Goal: Task Accomplishment & Management: Manage account settings

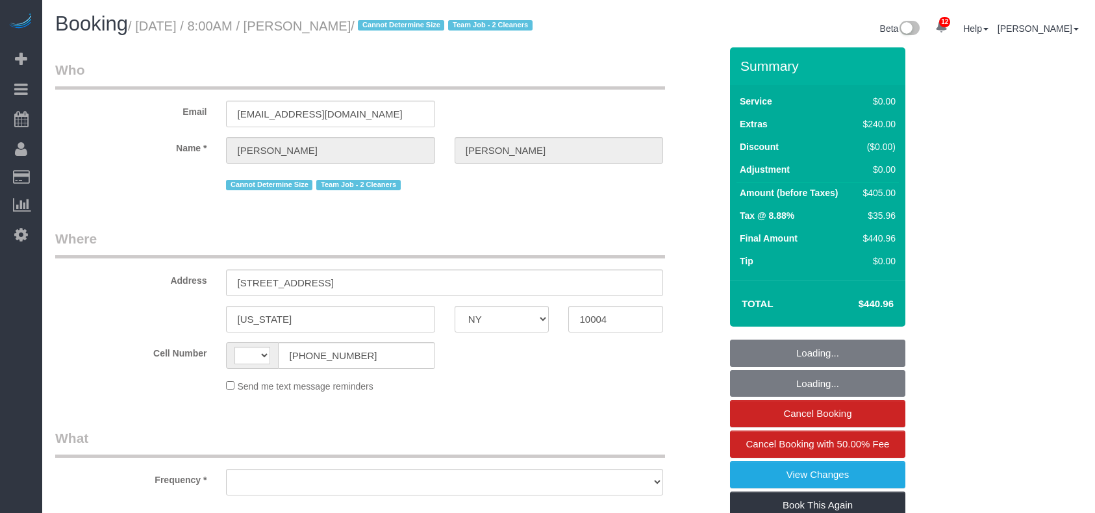
select select "NY"
select select "number:89"
select select "number:69"
select select "number:15"
select select "number:5"
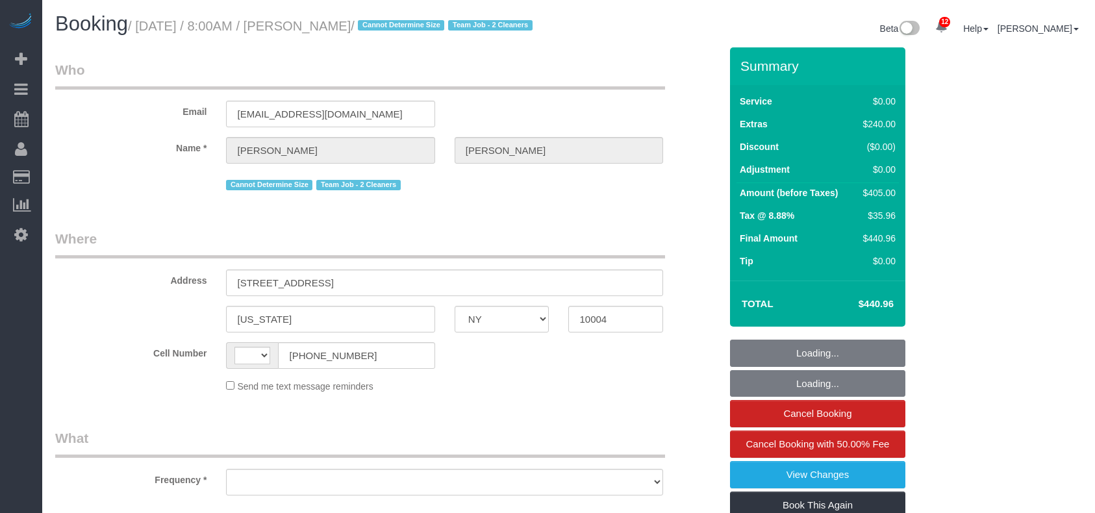
select select "string:[GEOGRAPHIC_DATA]"
select select "spot1"
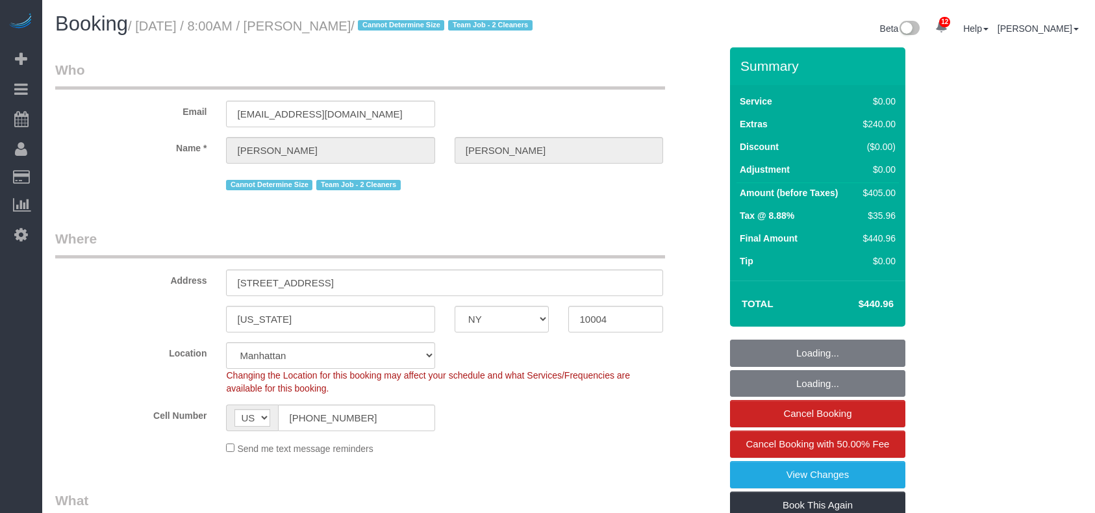
select select "object:1414"
select select "string:stripe-pm_1RxLXL4VGloSiKo7KWL6wPfX"
select select "2"
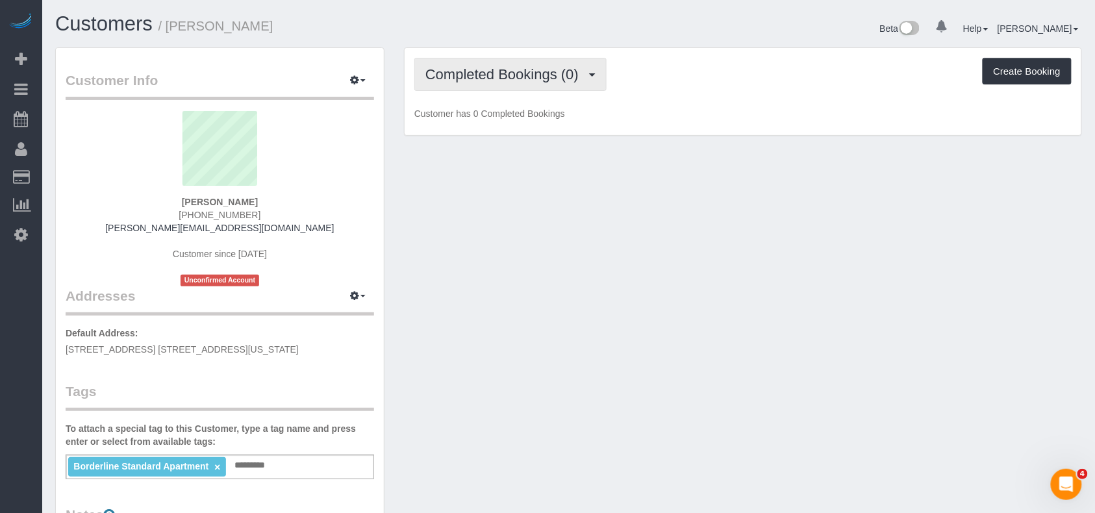
click at [484, 73] on span "Completed Bookings (0)" at bounding box center [505, 74] width 160 height 16
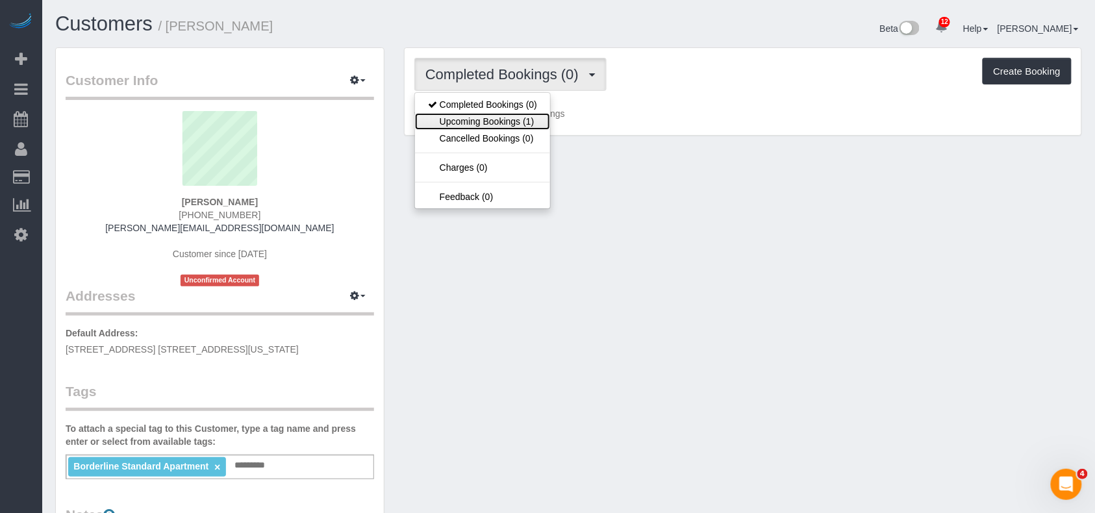
click at [499, 117] on link "Upcoming Bookings (1)" at bounding box center [482, 121] width 135 height 17
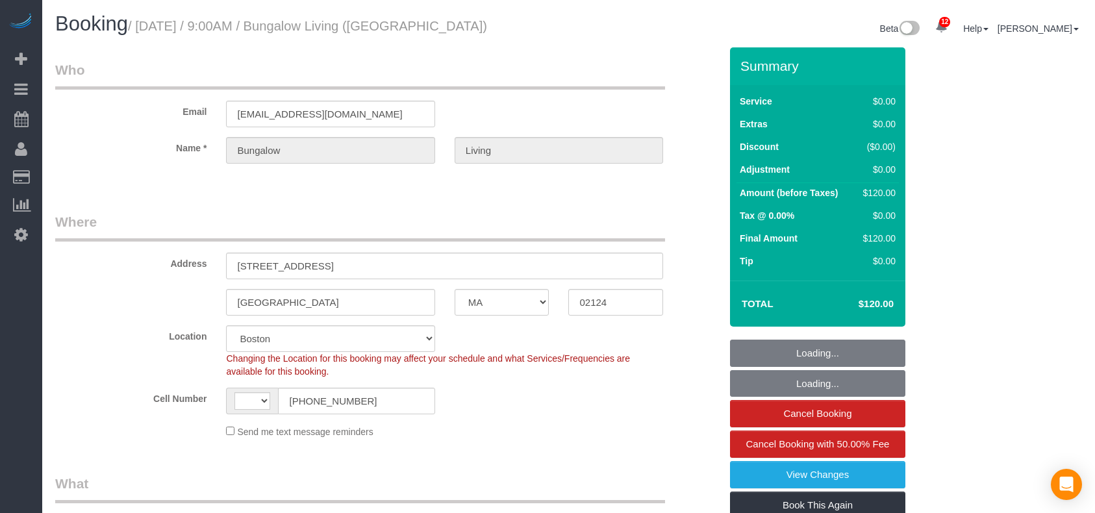
select select "MA"
select select "number:89"
select select "number:90"
select select "number:15"
select select "number:7"
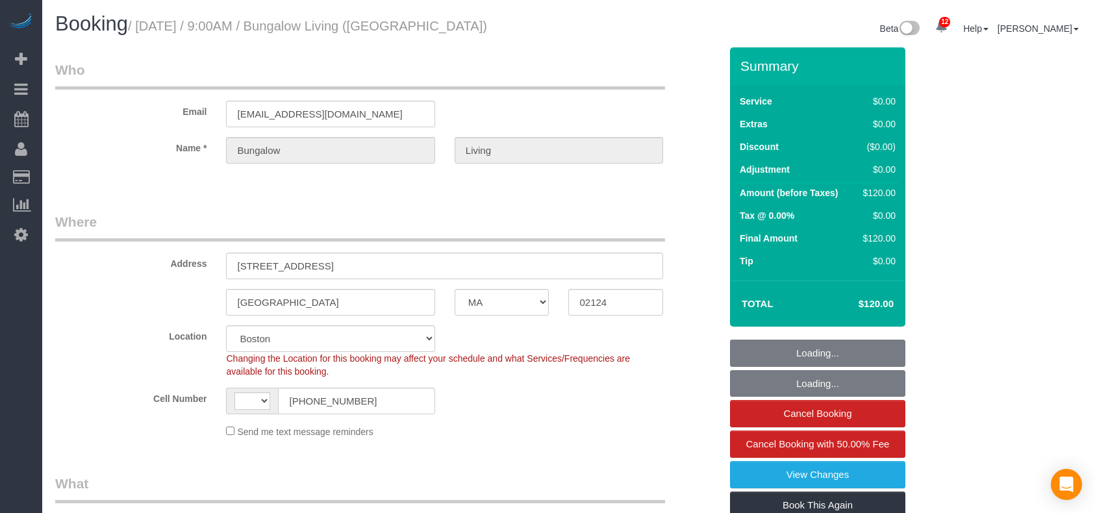
select select "number:21"
select select "object:629"
select select "string:US"
select select "spot1"
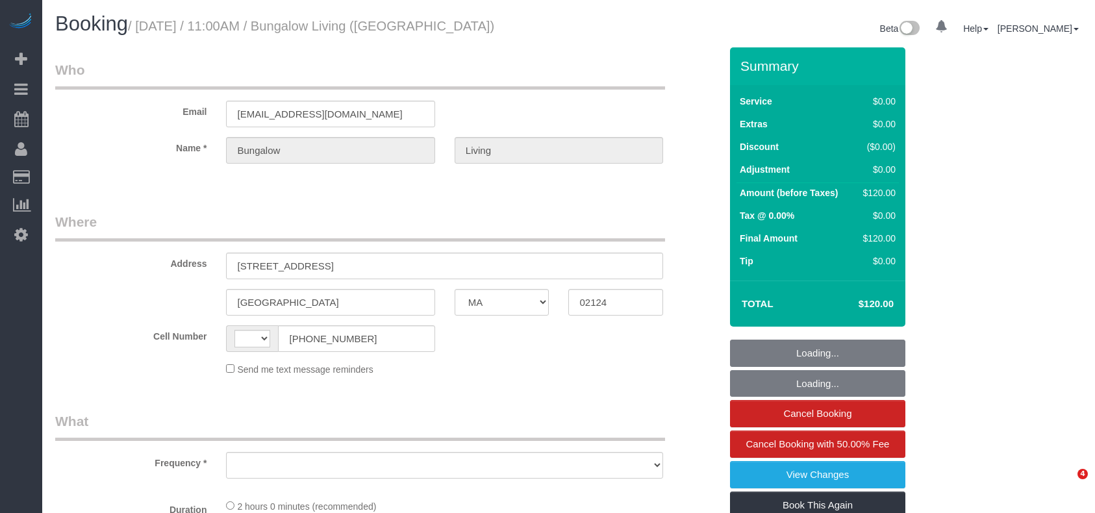
select select "MA"
select select "string:US"
select select "object:707"
select select "spot1"
select select "number:89"
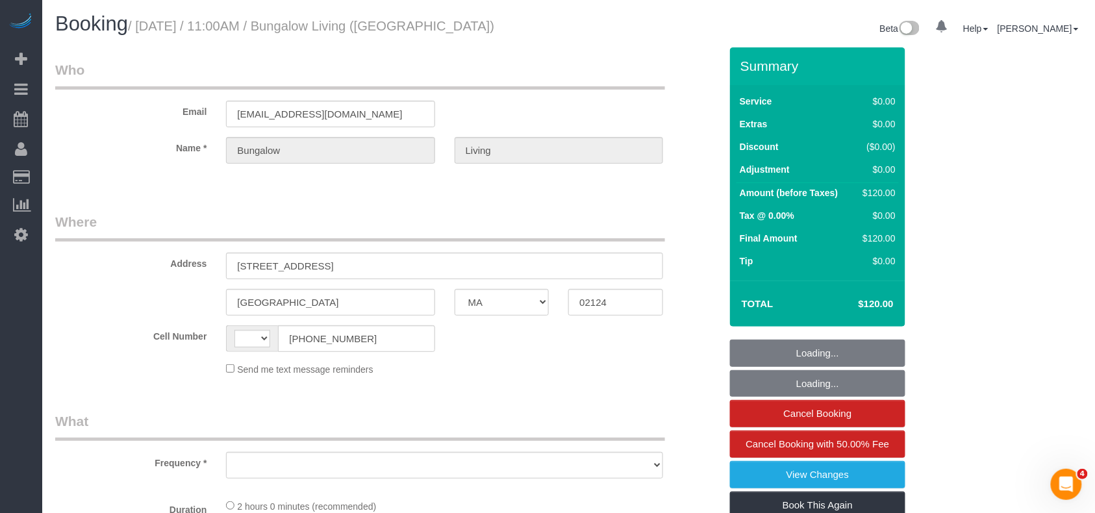
select select "number:90"
select select "number:15"
select select "number:7"
select select "number:21"
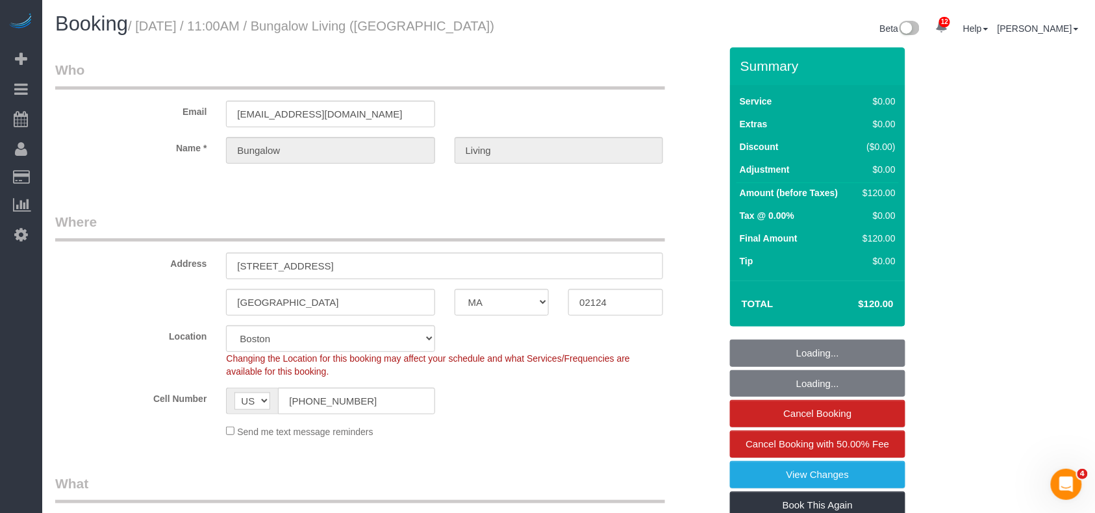
select select "spot37"
select select "object:1031"
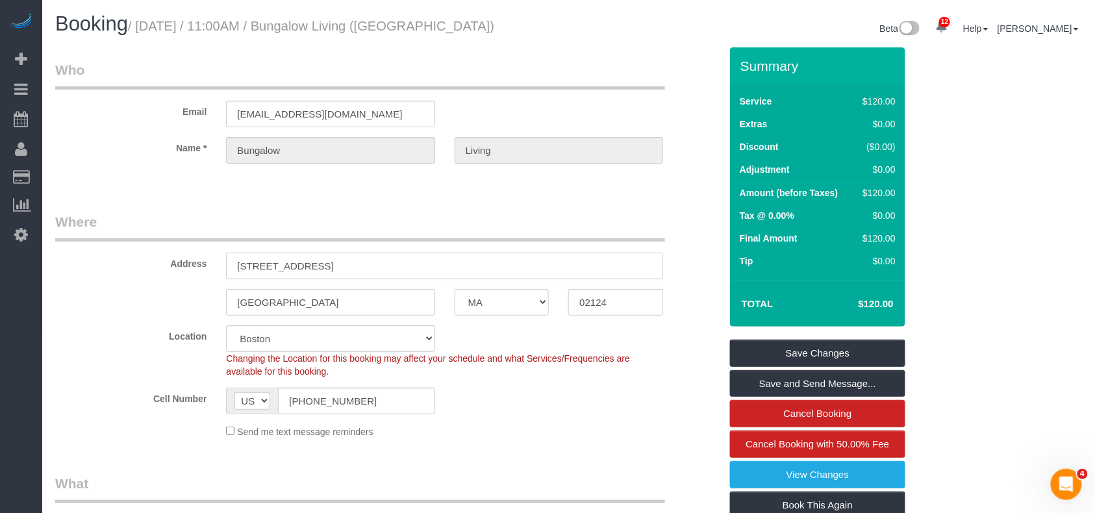
drag, startPoint x: 338, startPoint y: 266, endPoint x: 232, endPoint y: 264, distance: 105.2
click at [232, 264] on input "110 Greenbrier St, 2" at bounding box center [444, 266] width 437 height 27
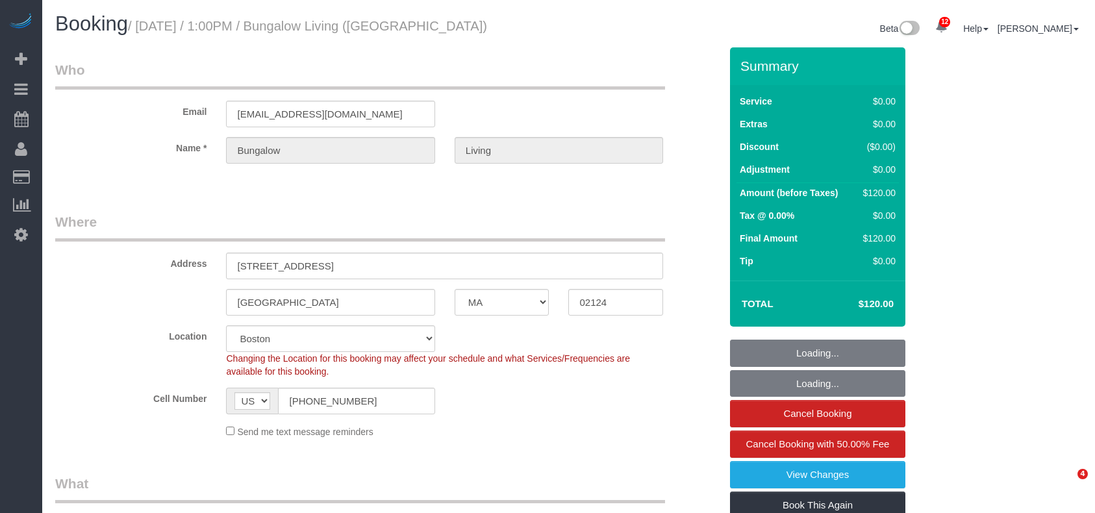
select select "MA"
select select "object:718"
select select "spot1"
select select "number:89"
select select "number:90"
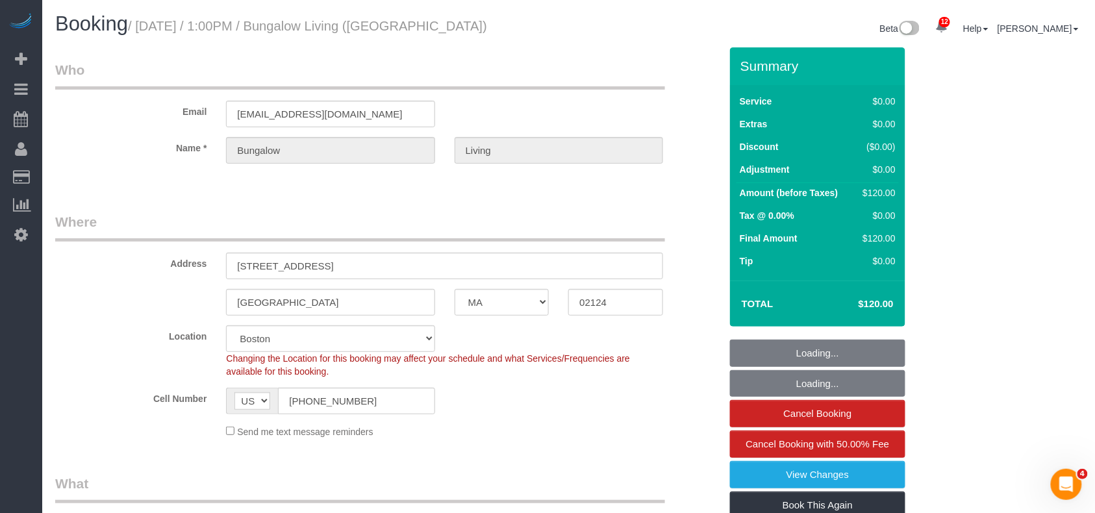
select select "number:15"
select select "number:7"
select select "number:21"
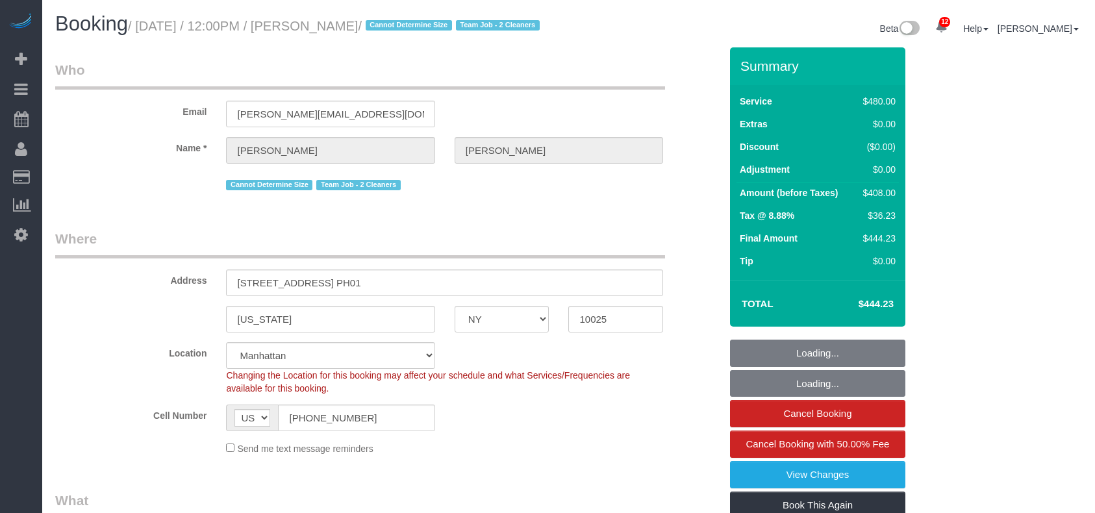
select select "NY"
select select "2"
select select "180"
select select "number:57"
select select "number:71"
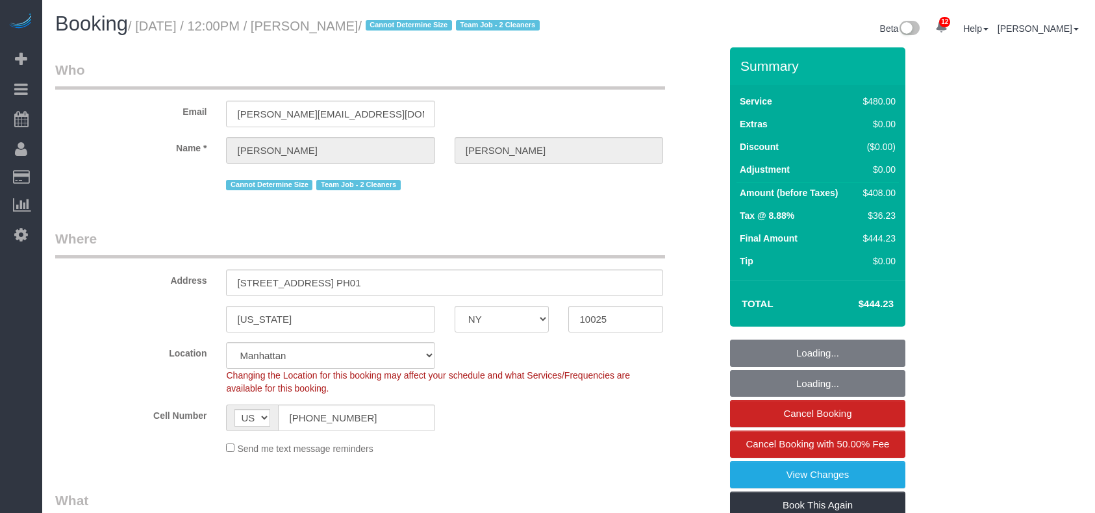
select select "number:15"
select select "number:5"
select select "object:1395"
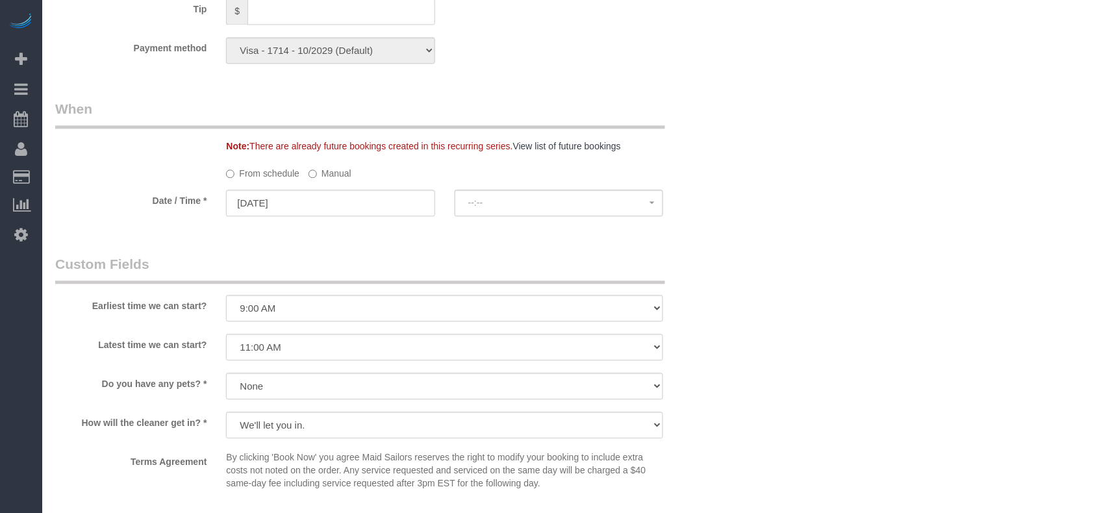
select select "spot1"
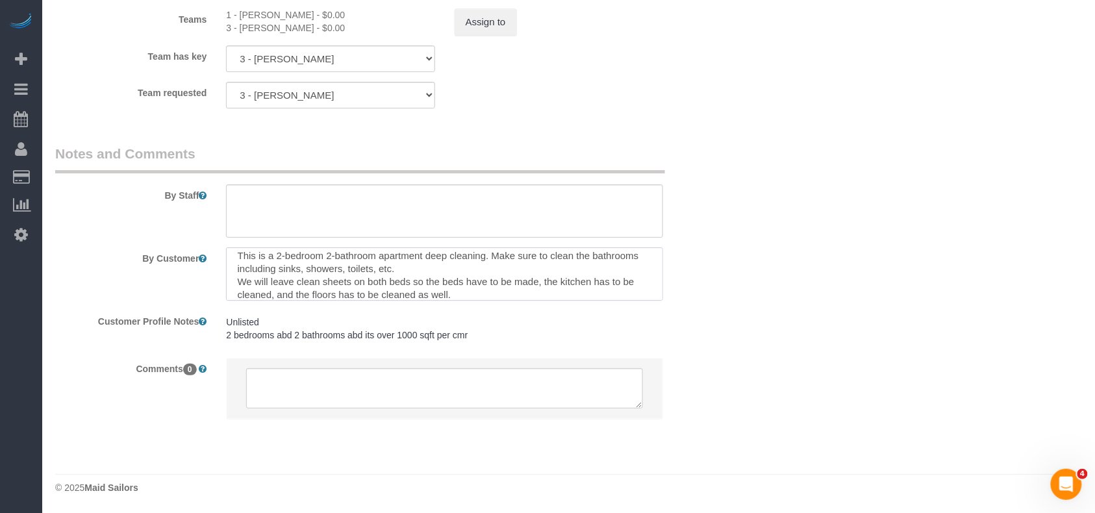
click at [325, 258] on textarea at bounding box center [444, 273] width 437 height 53
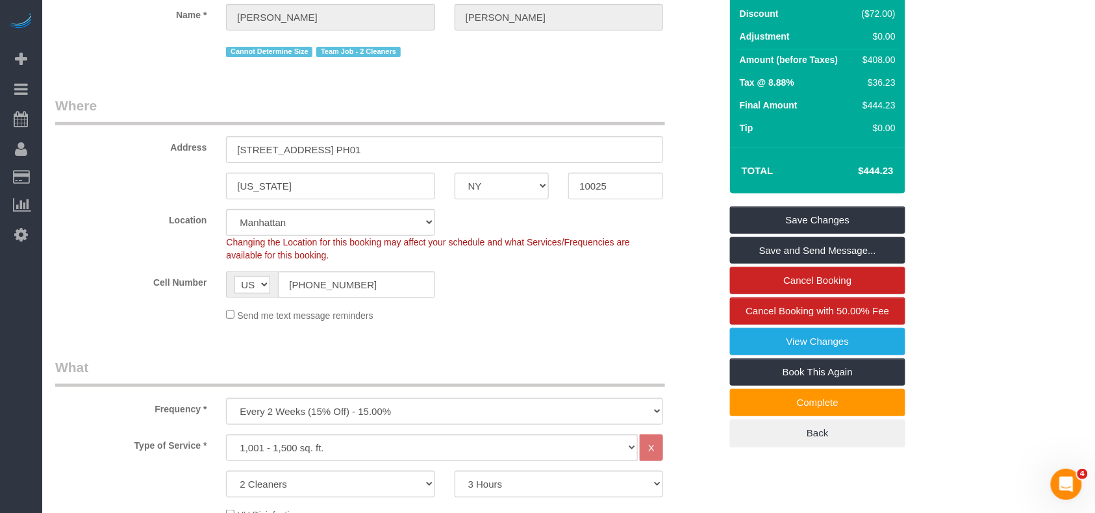
scroll to position [0, 0]
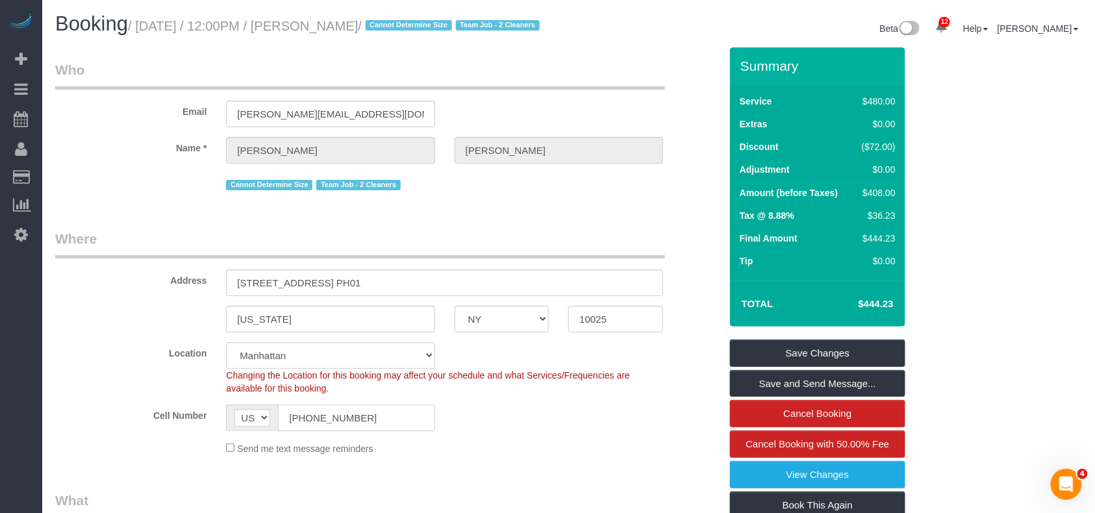
click at [314, 431] on input "[PHONE_NUMBER]" at bounding box center [356, 417] width 156 height 27
drag, startPoint x: 388, startPoint y: 27, endPoint x: 138, endPoint y: 27, distance: 249.9
click at [138, 27] on small "/ August 20, 2025 / 12:00PM / Roger Lopez / Cannot Determine Size Team Job - 2 …" at bounding box center [336, 26] width 416 height 14
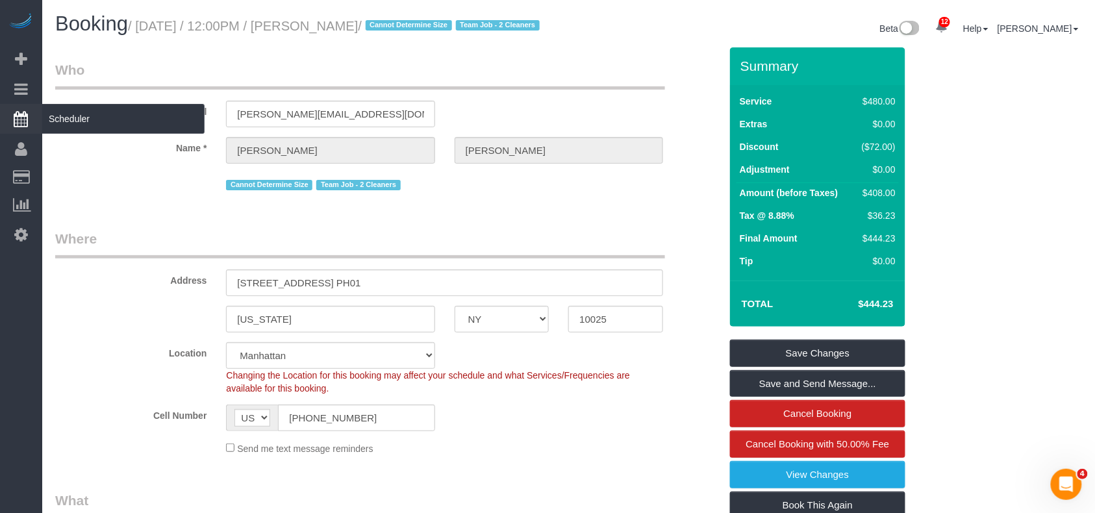
copy small "August 20, 2025 / 12:00PM / Roger Lopez"
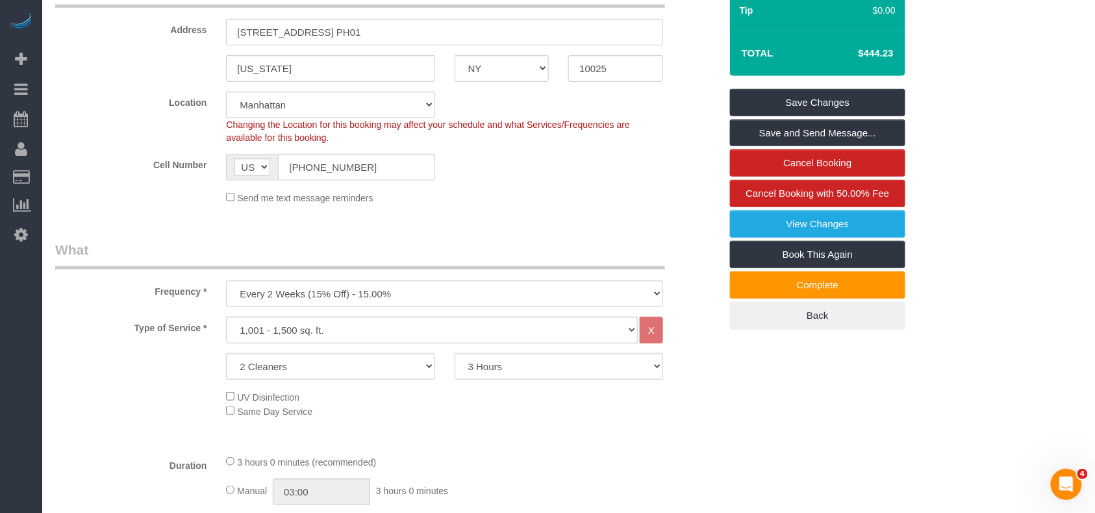
scroll to position [173, 0]
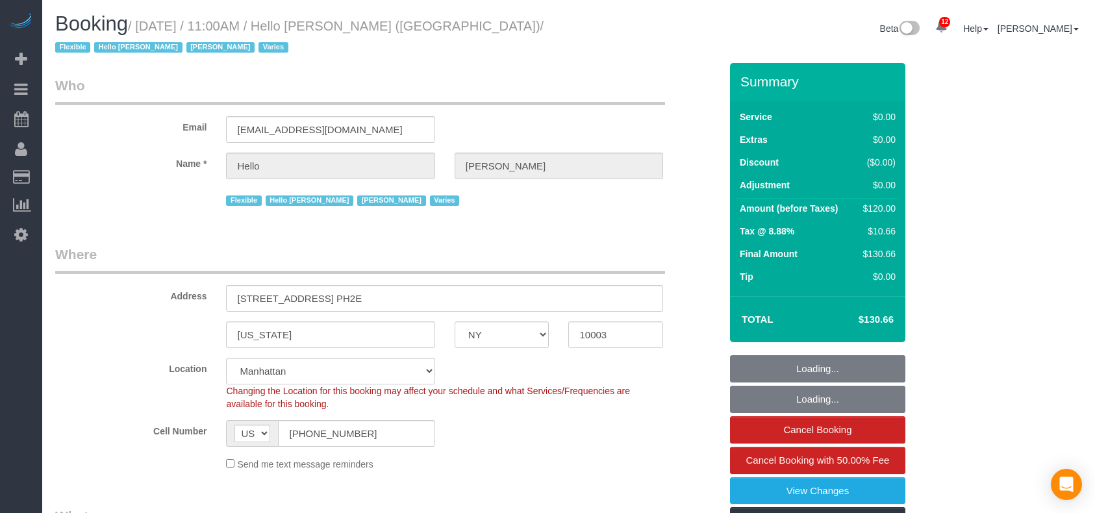
select select "NY"
select select "number:89"
select select "number:90"
select select "number:15"
select select "number:6"
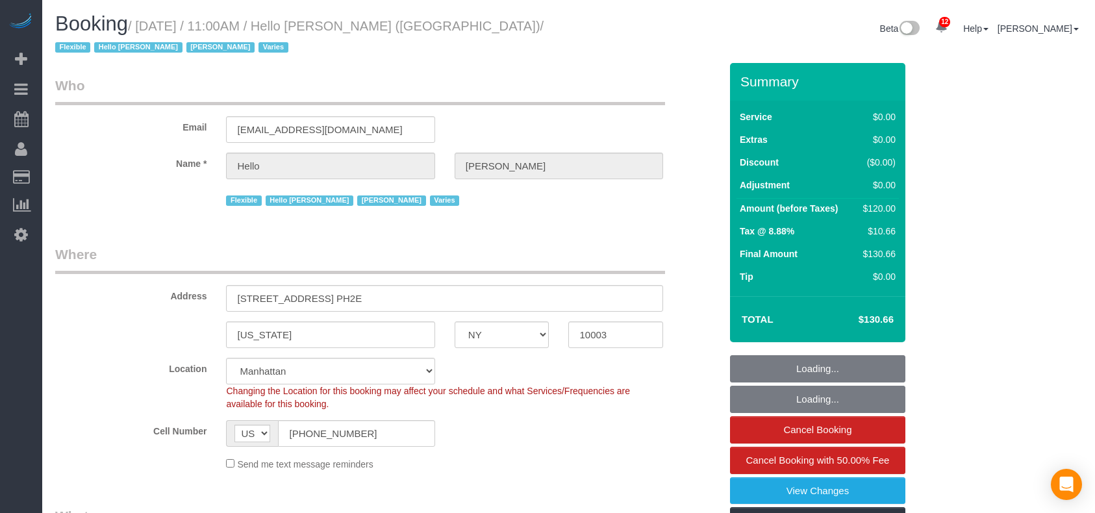
select select "number:21"
select select "object:1411"
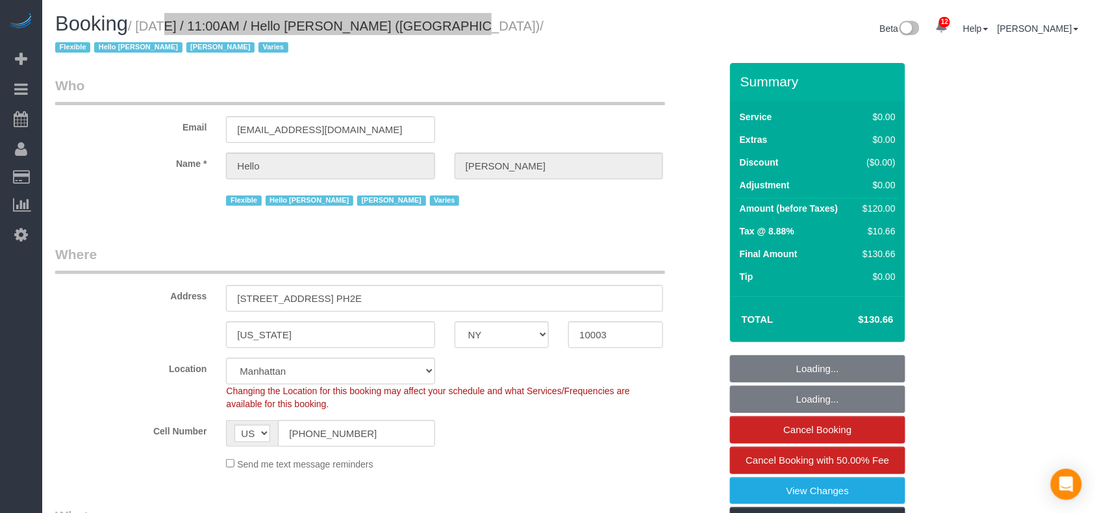
select select "spot1"
select select "1"
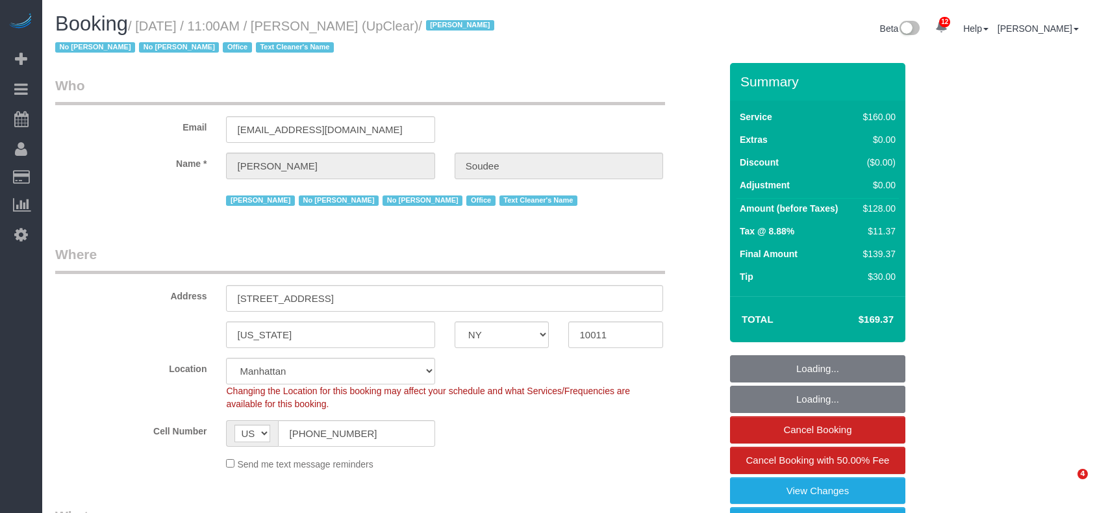
select select "NY"
select select "spot1"
select select "number:89"
select select "number:90"
select select "number:15"
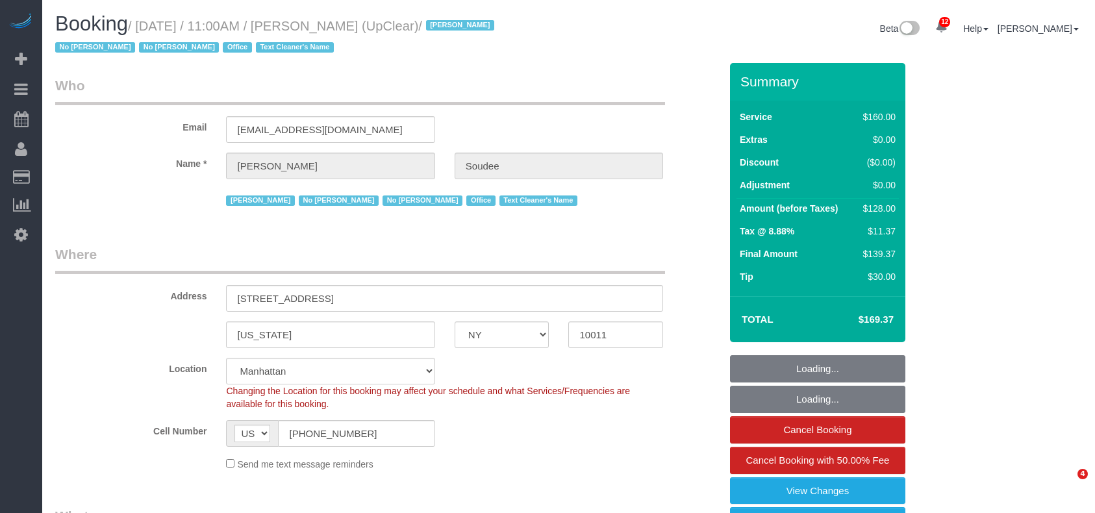
select select "number:5"
click at [143, 23] on small "/ [DATE] / 11:00AM / [PERSON_NAME] (UpClear) / [PERSON_NAME] No [PERSON_NAME] N…" at bounding box center [276, 37] width 443 height 36
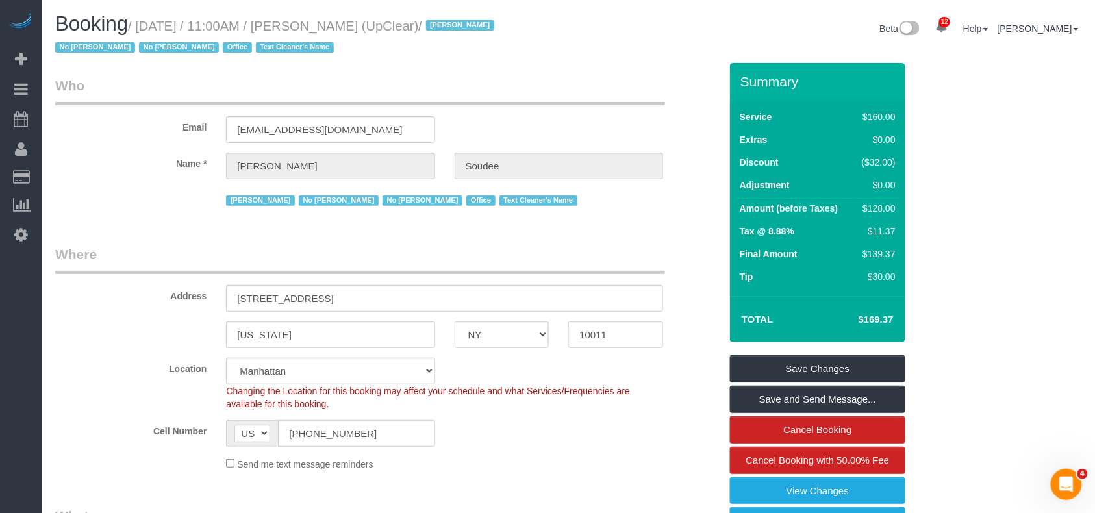
click at [414, 40] on h1 "Booking / [DATE] / 11:00AM / [PERSON_NAME] (UpClear) / [PERSON_NAME] No [PERSON…" at bounding box center [307, 35] width 504 height 44
drag, startPoint x: 460, startPoint y: 26, endPoint x: 141, endPoint y: 26, distance: 318.8
click at [141, 26] on small "/ [DATE] / 11:00AM / [PERSON_NAME] (UpClear) / [PERSON_NAME] No [PERSON_NAME] N…" at bounding box center [276, 37] width 443 height 36
copy small "[DATE] / 11:00AM / [PERSON_NAME] (UpClear)"
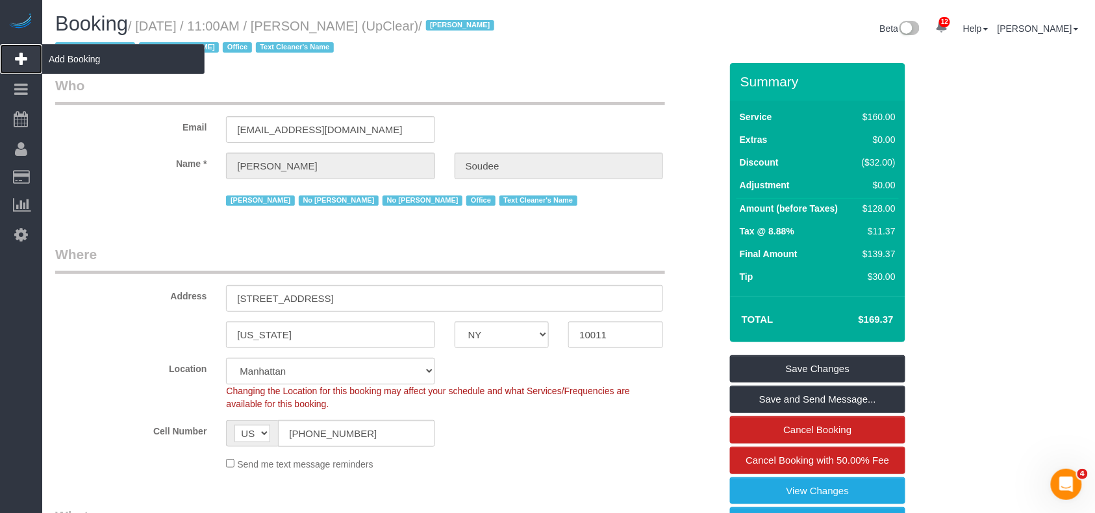
click at [21, 55] on icon at bounding box center [21, 59] width 12 height 16
click at [60, 55] on span "Add Booking" at bounding box center [123, 59] width 162 height 30
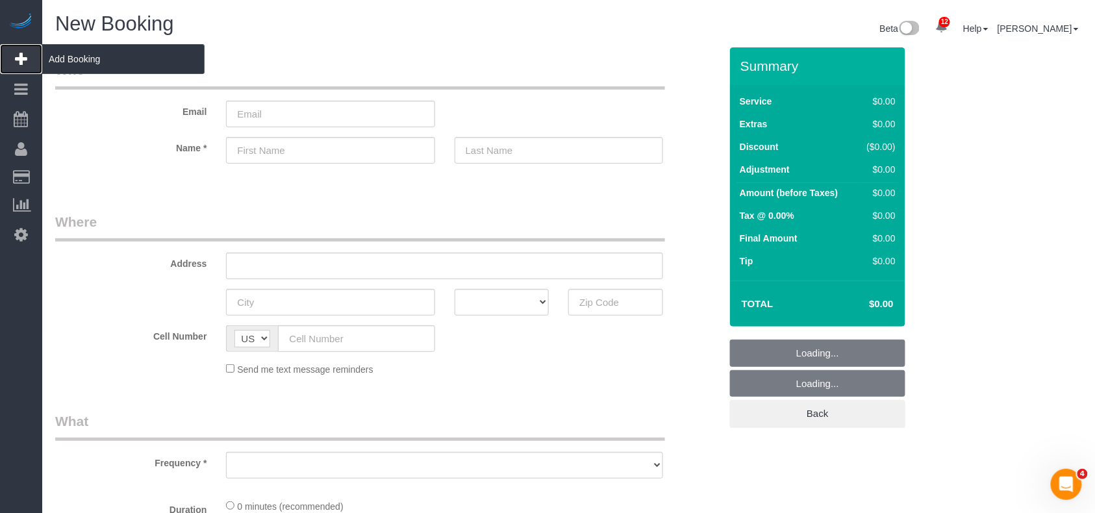
select select "number:89"
select select "number:90"
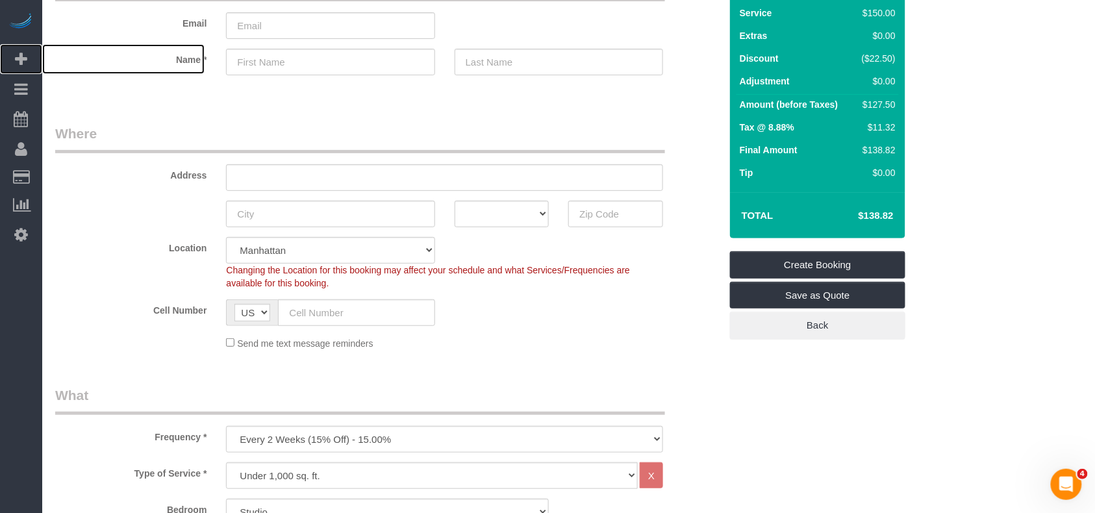
scroll to position [346, 0]
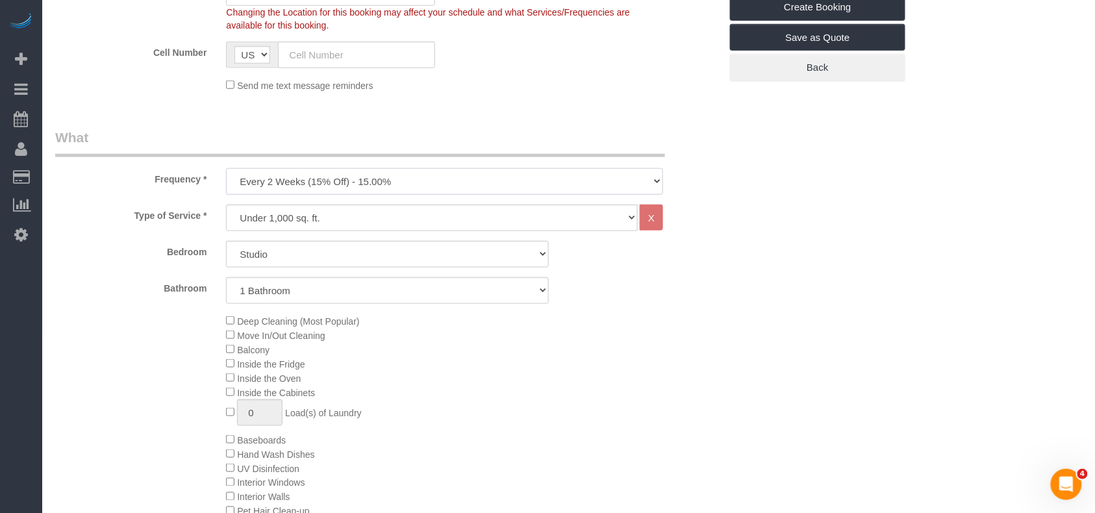
click at [369, 186] on select "One Time Weekly (20% Off) - 20.00% Every 2 Weeks (15% Off) - 15.00% Every 4 Wee…" at bounding box center [444, 181] width 437 height 27
select select "object:2633"
click at [226, 168] on select "One Time Weekly (20% Off) - 20.00% Every 2 Weeks (15% Off) - 15.00% Every 4 Wee…" at bounding box center [444, 181] width 437 height 27
click at [341, 216] on select "Under 1,000 sq. ft. 1,001 - 1,500 sq. ft. 1,500+ sq. ft. Custom Cleaning Office…" at bounding box center [432, 218] width 412 height 27
select select "308"
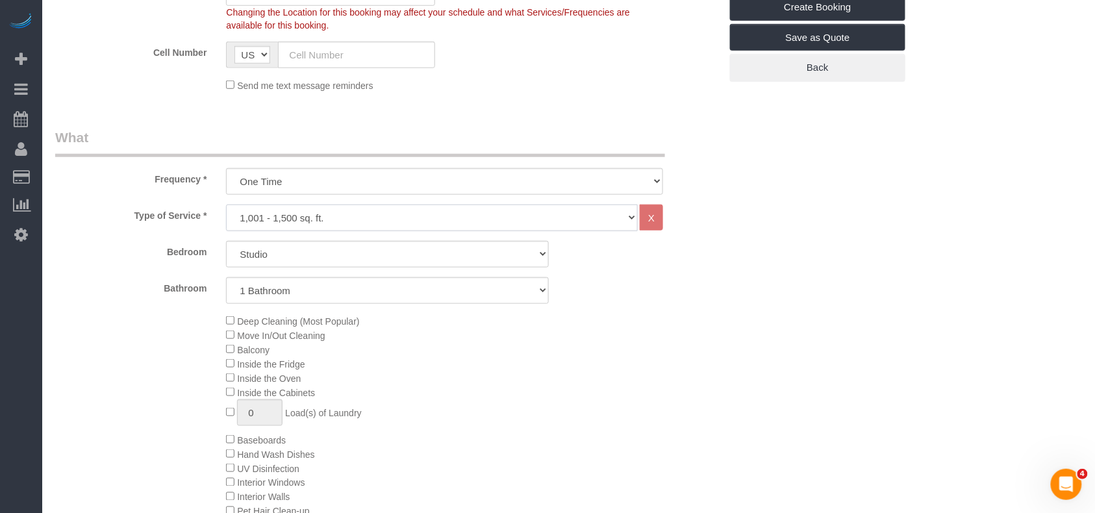
click at [226, 205] on select "Under 1,000 sq. ft. 1,001 - 1,500 sq. ft. 1,500+ sq. ft. Custom Cleaning Office…" at bounding box center [432, 218] width 412 height 27
select select "1"
select select "120"
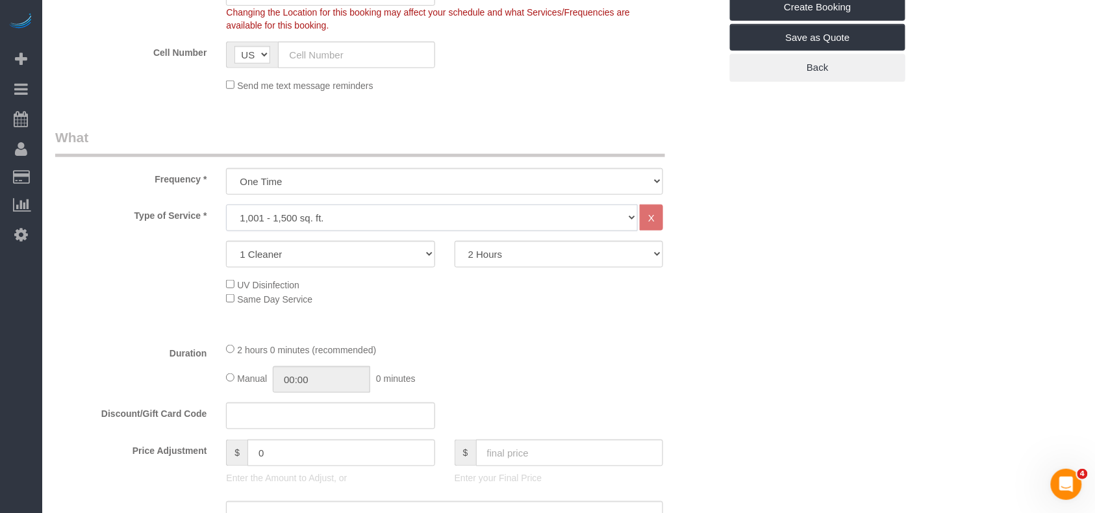
click at [335, 229] on select "Under 1,000 sq. ft. 1,001 - 1,500 sq. ft. 1,500+ sq. ft. Custom Cleaning Office…" at bounding box center [432, 218] width 412 height 27
select select "216"
click at [226, 205] on select "Under 1,000 sq. ft. 1,001 - 1,500 sq. ft. 1,500+ sq. ft. Custom Cleaning Office…" at bounding box center [432, 218] width 412 height 27
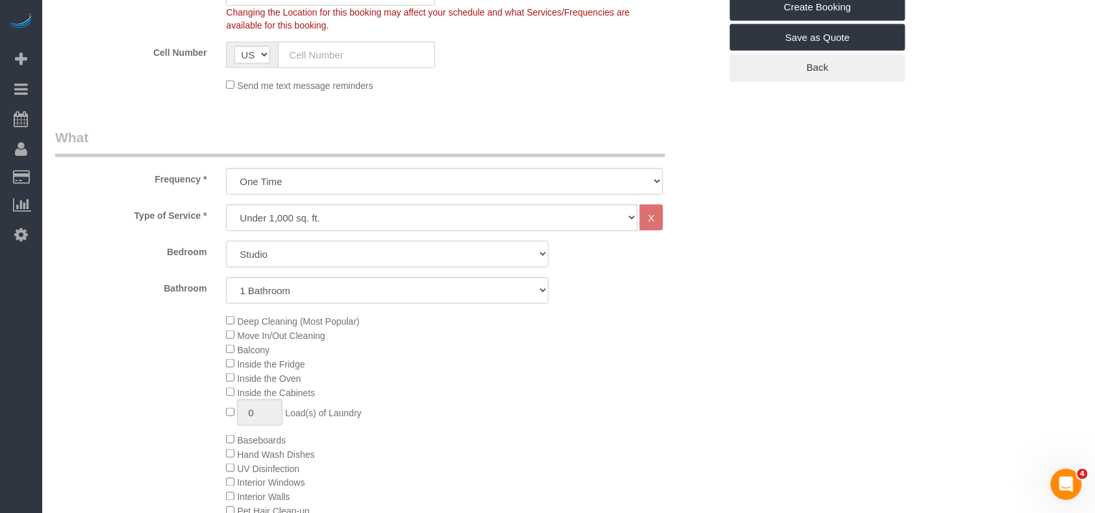
click at [301, 261] on select "Studio 1 Bedroom 2 Bedrooms 3 Bedrooms" at bounding box center [387, 254] width 323 height 27
select select "2"
click at [226, 241] on select "Studio 1 Bedroom 2 Bedrooms 3 Bedrooms" at bounding box center [387, 254] width 323 height 27
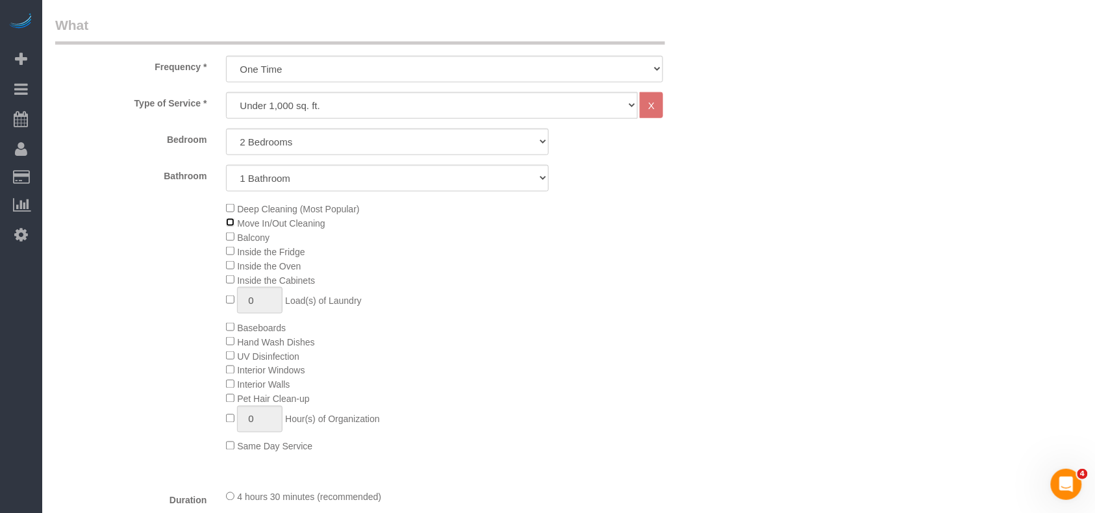
scroll to position [432, 0]
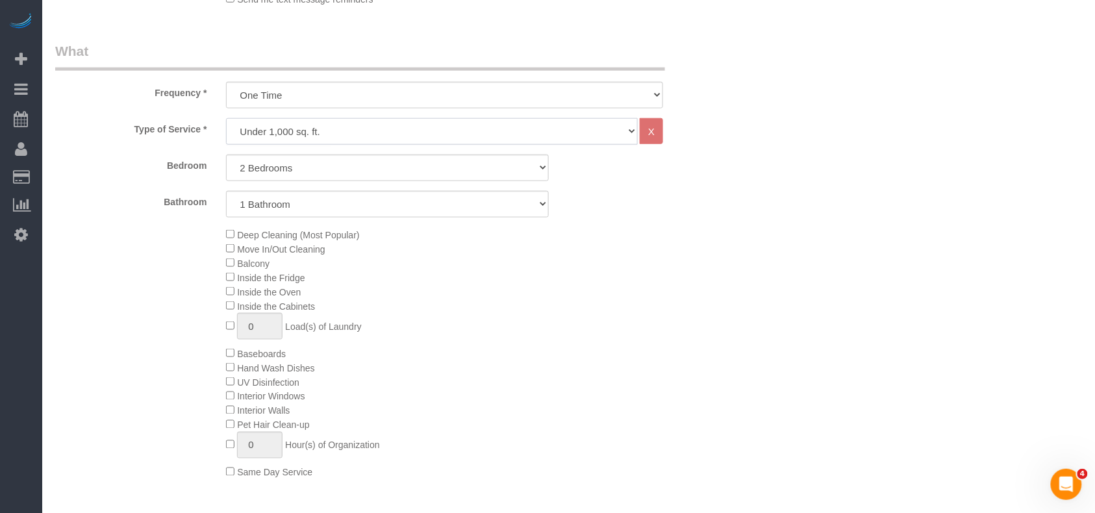
click at [297, 130] on select "Under 1,000 sq. ft. 1,001 - 1,500 sq. ft. 1,500+ sq. ft. Custom Cleaning Office…" at bounding box center [432, 131] width 412 height 27
select select "308"
click at [226, 118] on select "Under 1,000 sq. ft. 1,001 - 1,500 sq. ft. 1,500+ sq. ft. Custom Cleaning Office…" at bounding box center [432, 131] width 412 height 27
select select "1"
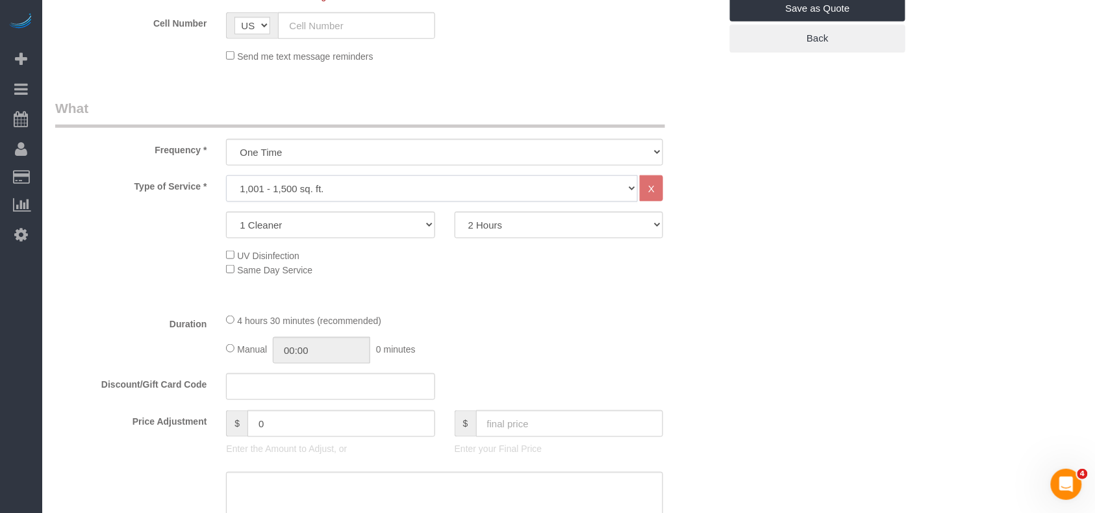
scroll to position [346, 0]
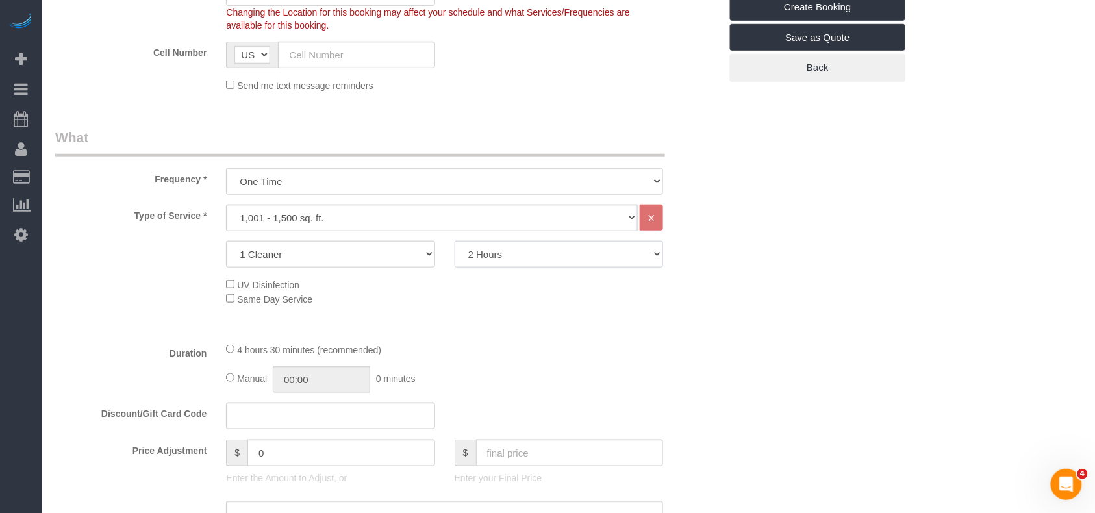
click at [515, 257] on select "2 Hours 2.5 Hours 3 Hours 3.5 Hours 4 Hours 4.5 Hours 5 Hours 5.5 Hours 6 Hours…" at bounding box center [558, 254] width 208 height 27
select select "300"
click at [454, 241] on select "2 Hours 2.5 Hours 3 Hours 3.5 Hours 4 Hours 4.5 Hours 5 Hours 5.5 Hours 6 Hours…" at bounding box center [558, 254] width 208 height 27
click at [467, 332] on fieldset "What Frequency * One Time Weekly (20% Off) - 20.00% Every 2 Weeks (15% Off) - 1…" at bounding box center [387, 436] width 665 height 617
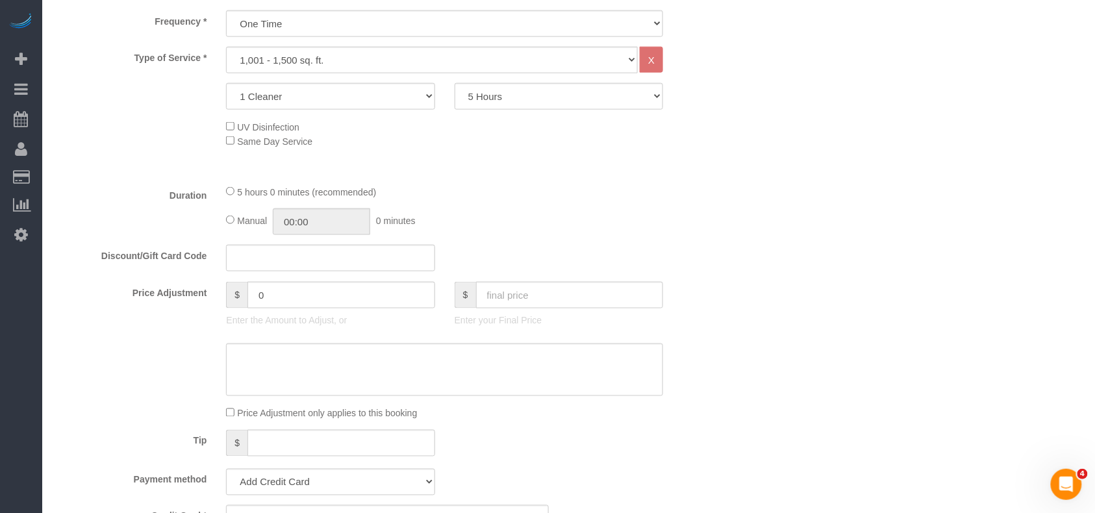
scroll to position [519, 0]
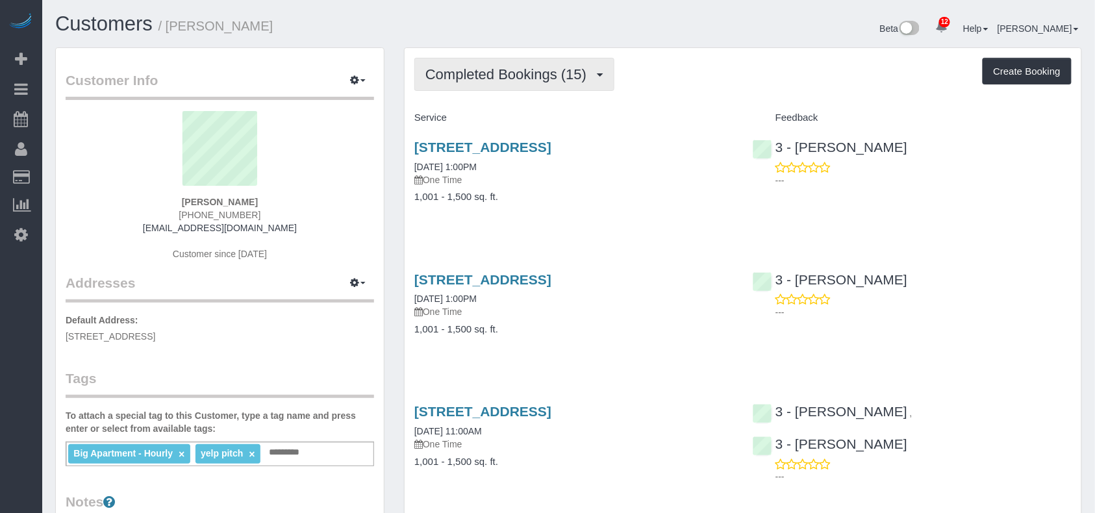
click at [593, 83] on button "Completed Bookings (15)" at bounding box center [514, 74] width 200 height 33
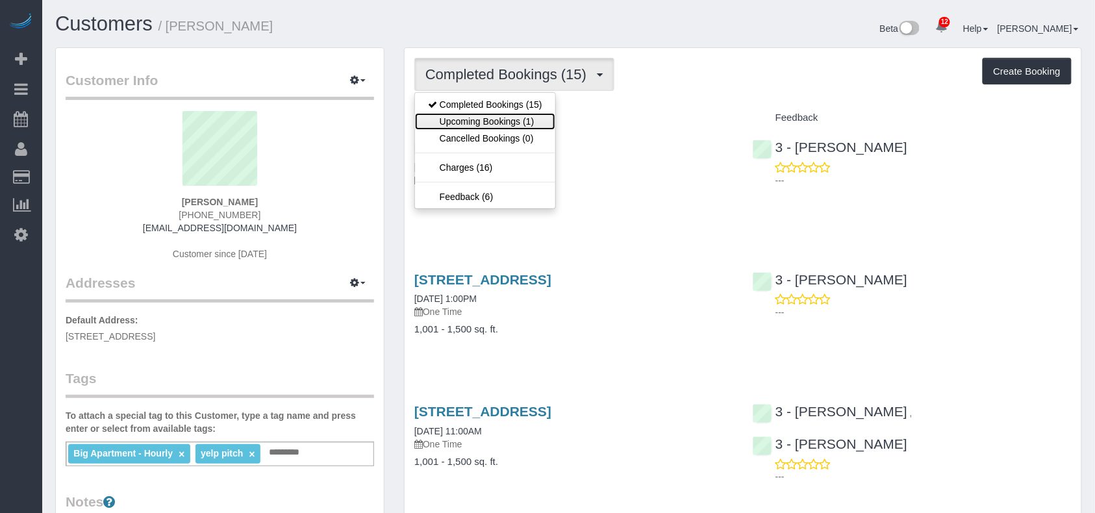
click at [532, 121] on link "Upcoming Bookings (1)" at bounding box center [485, 121] width 140 height 17
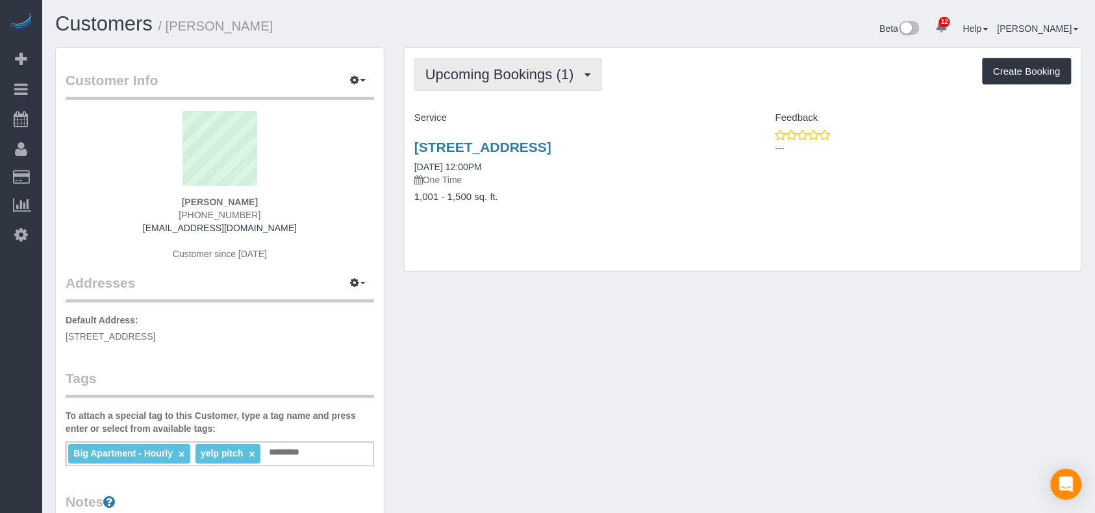
click at [525, 96] on div "Upcoming Bookings (1) Completed Bookings (15) Upcoming Bookings (1) Cancelled B…" at bounding box center [742, 159] width 676 height 223
click at [523, 88] on button "Upcoming Bookings (1)" at bounding box center [508, 74] width 188 height 33
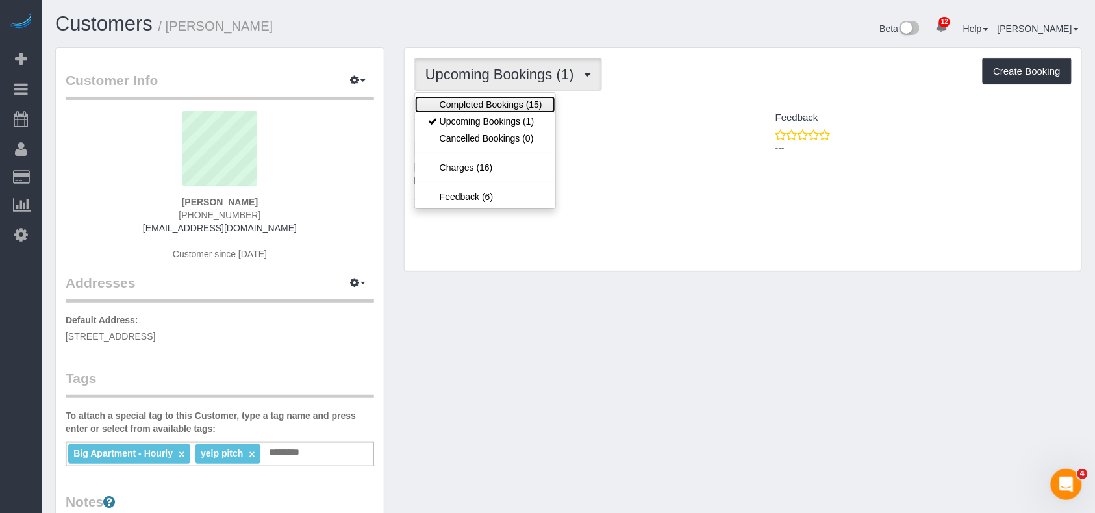
click at [513, 105] on link "Completed Bookings (15)" at bounding box center [485, 104] width 140 height 17
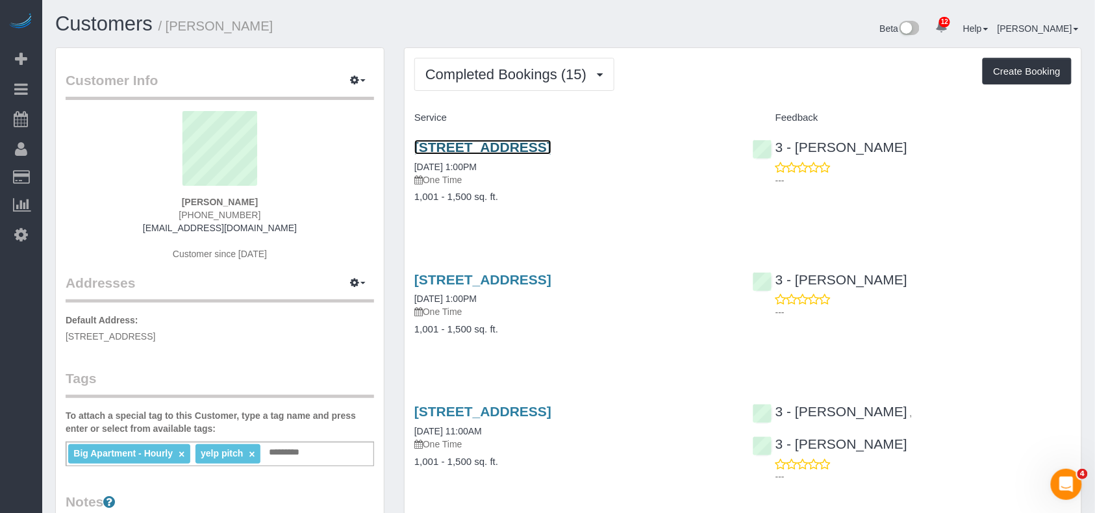
click at [551, 149] on link "3924 56th Street, Apt. 1, Woodside, NY 11377" at bounding box center [482, 147] width 137 height 15
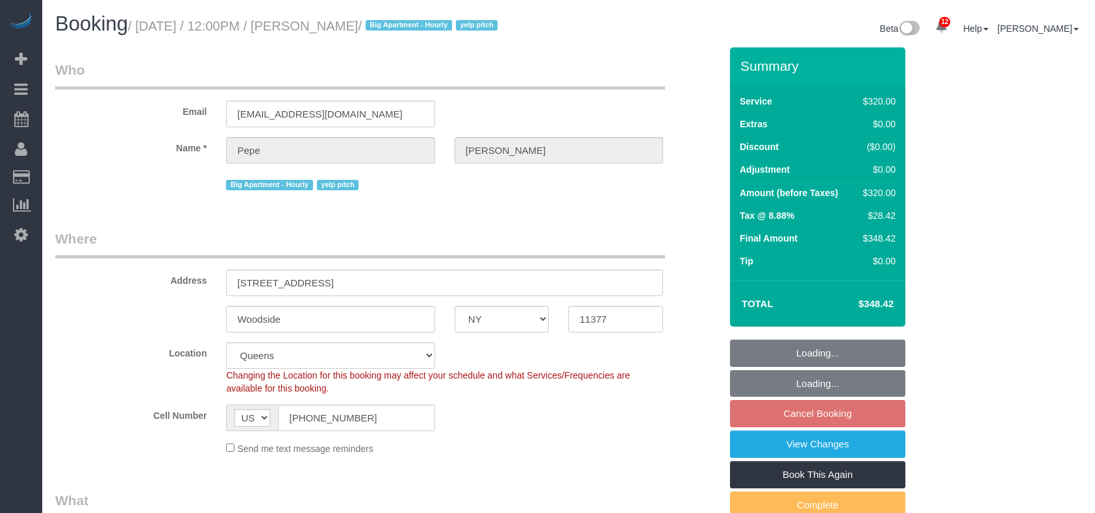
select select "NY"
select select "240"
select select "number:56"
select select "number:90"
select select "number:15"
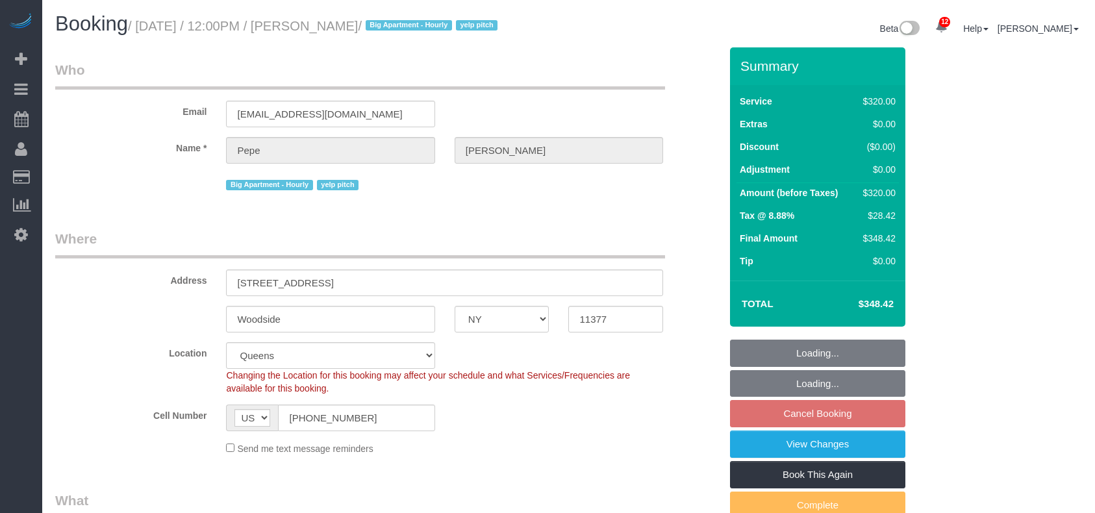
select select "number:5"
select select "spot60"
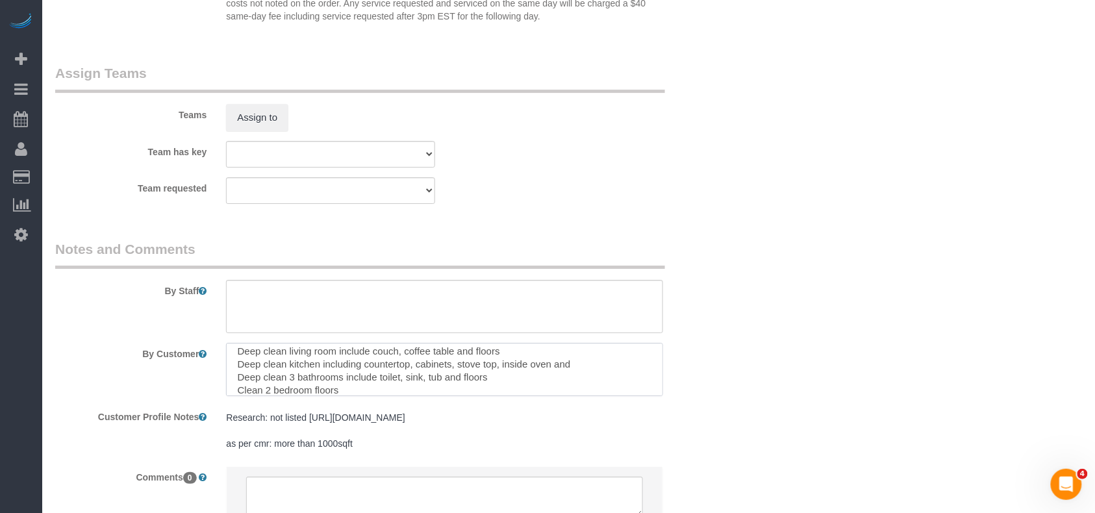
scroll to position [1505, 0]
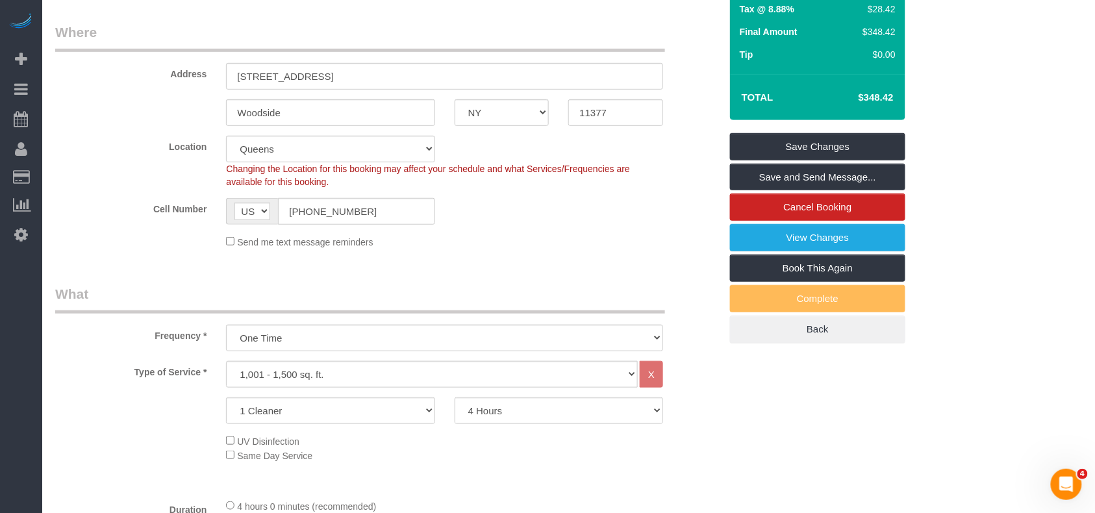
scroll to position [0, 0]
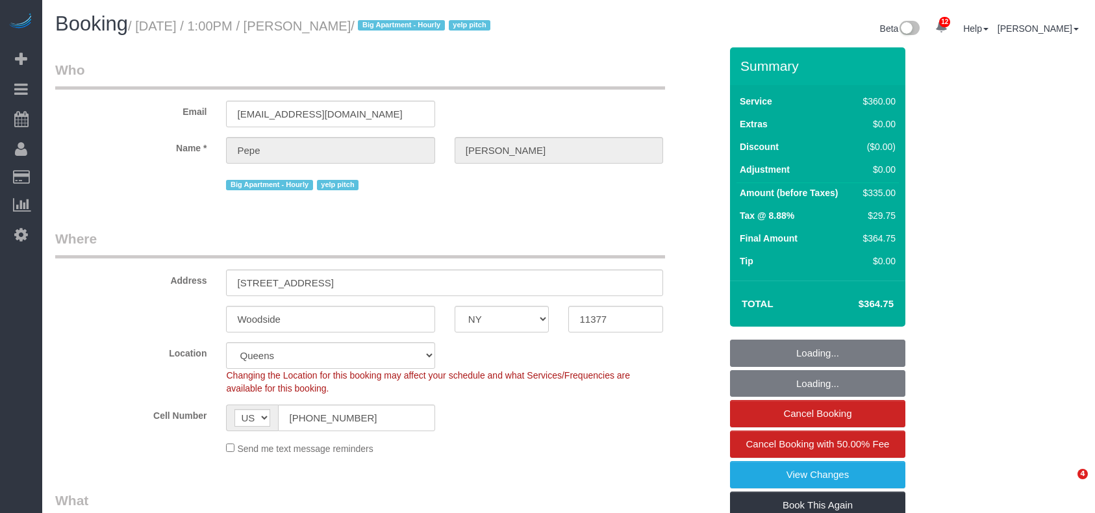
select select "NY"
select select "270"
select select "spot1"
select select "number:61"
select select "number:73"
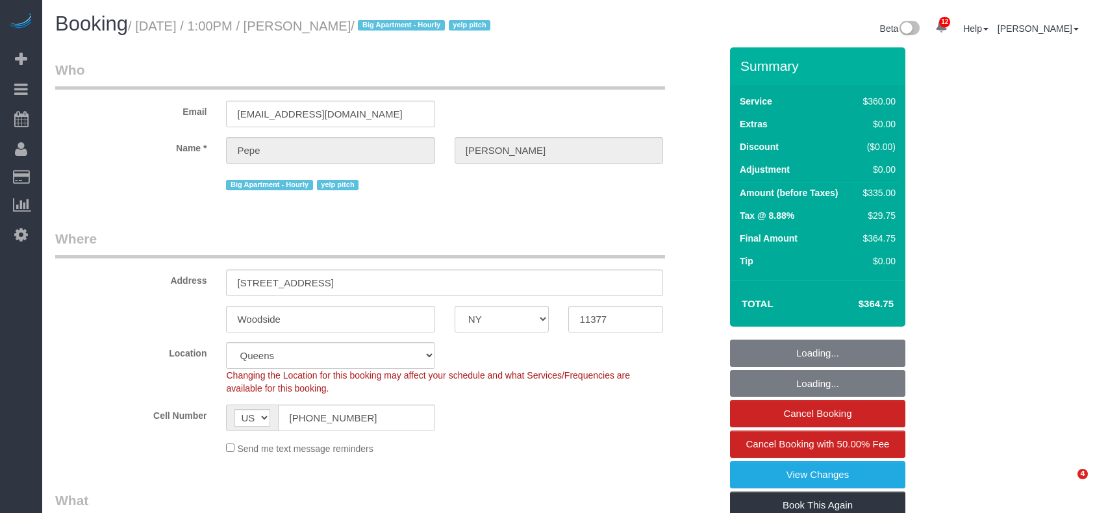
select select "number:15"
select select "number:5"
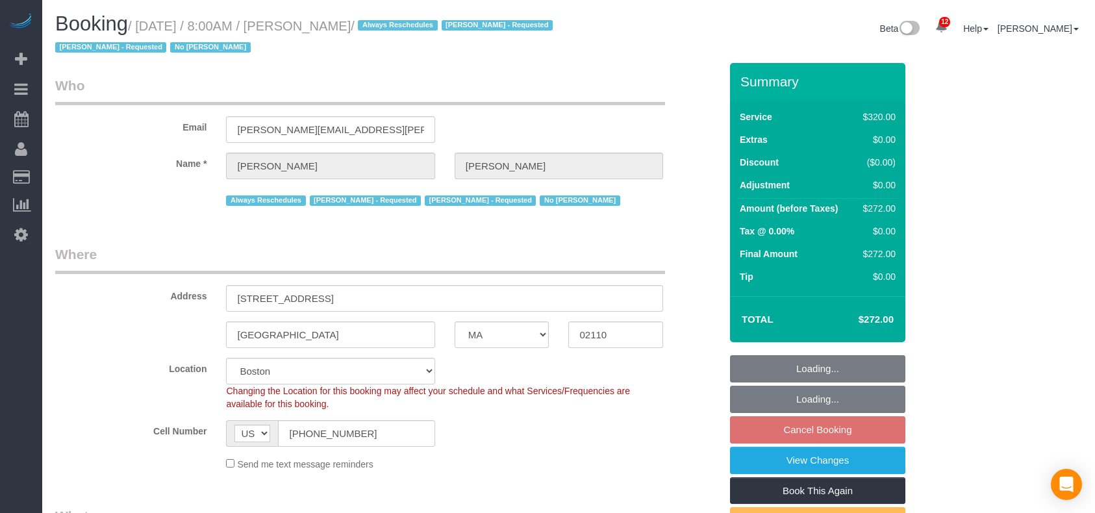
select select "MA"
select select "2"
select select "number:89"
select select "number:90"
select select "number:15"
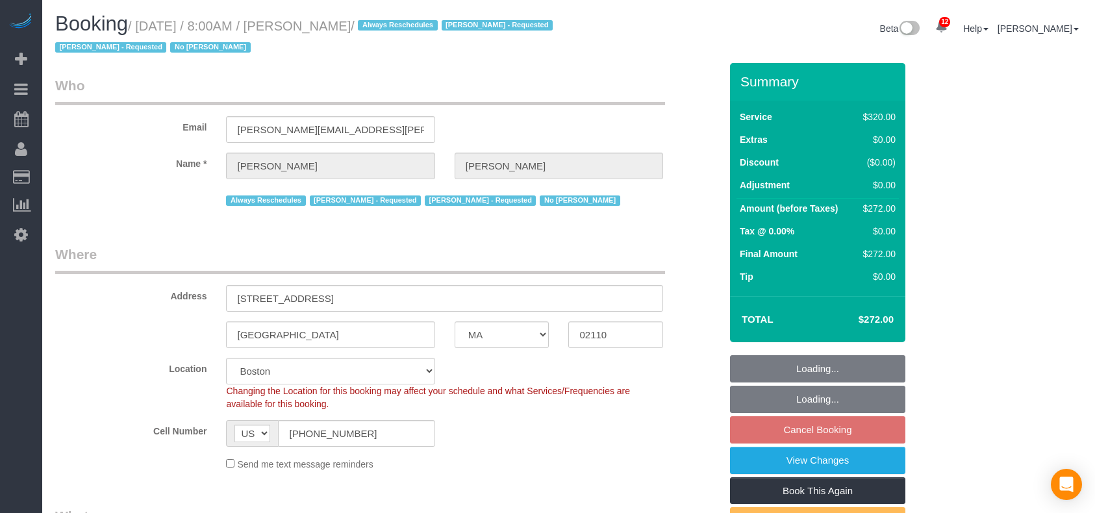
select select "number:6"
select select "spot1"
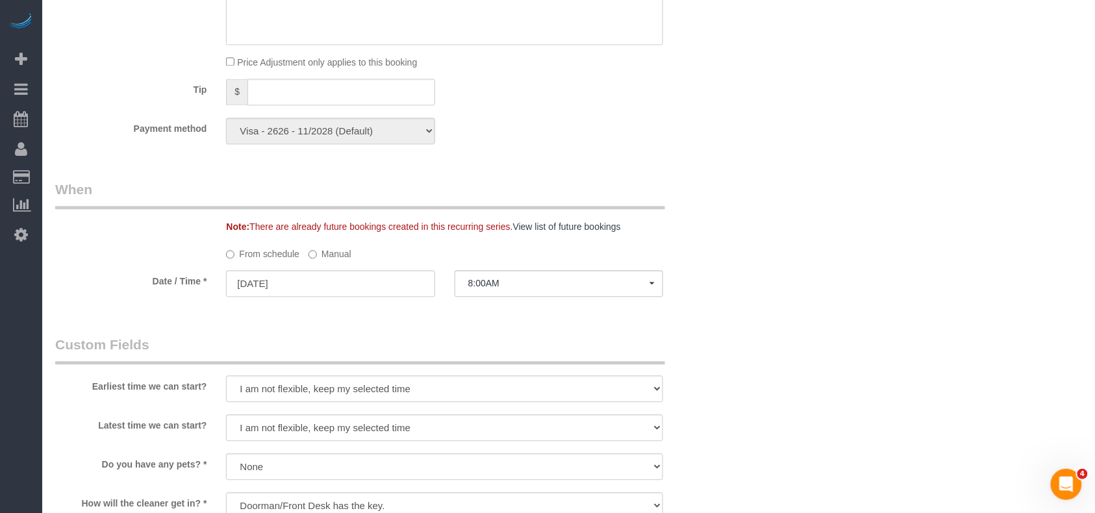
scroll to position [952, 0]
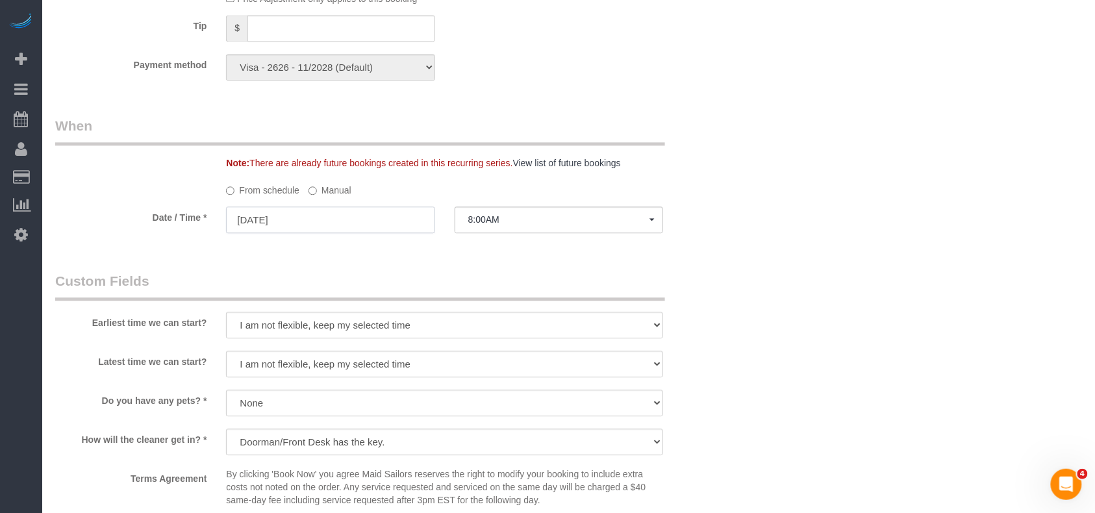
click at [348, 225] on input "08/22/2025" at bounding box center [330, 219] width 208 height 27
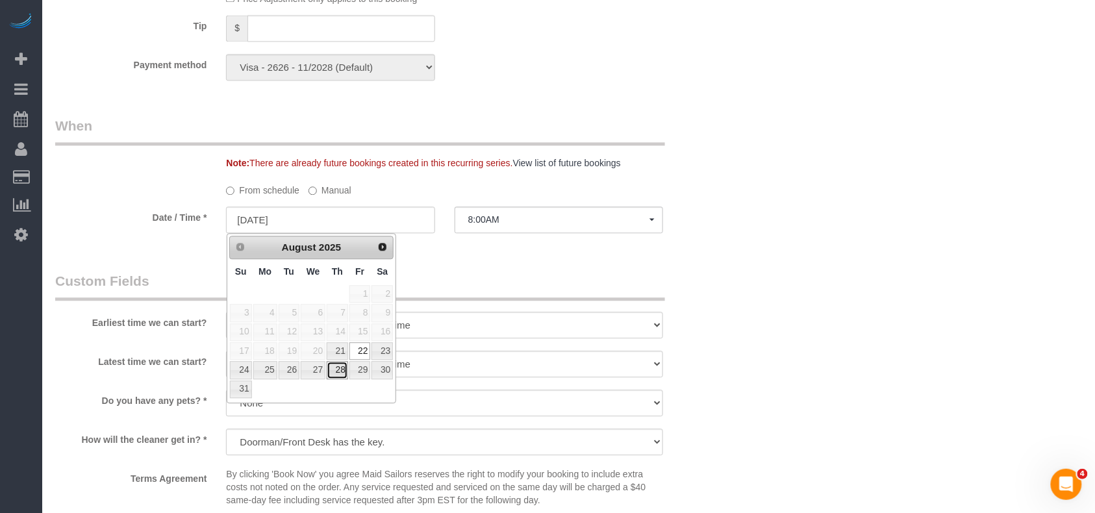
click at [343, 371] on link "28" at bounding box center [337, 370] width 21 height 18
type input "[DATE]"
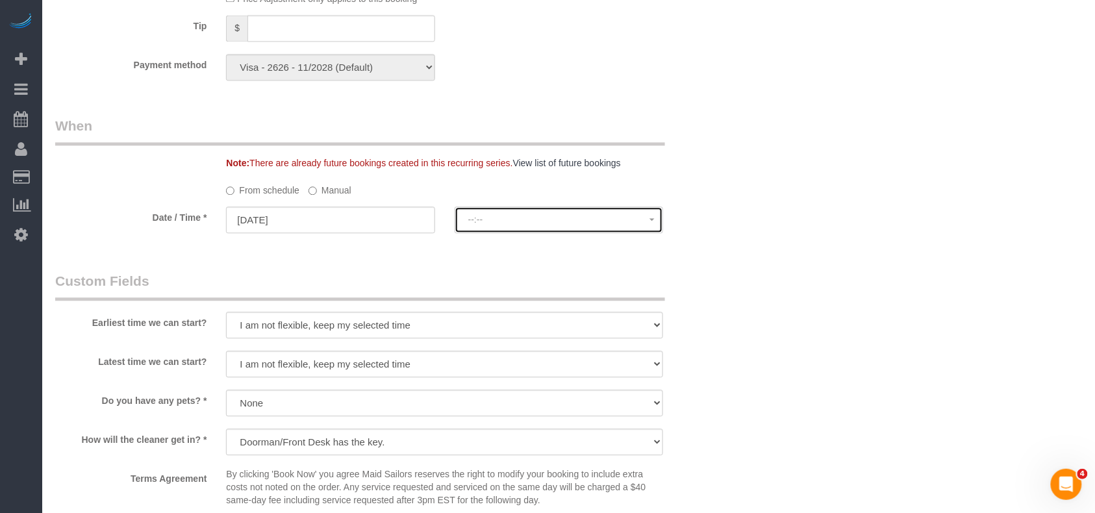
click at [512, 227] on button "--:--" at bounding box center [558, 219] width 208 height 27
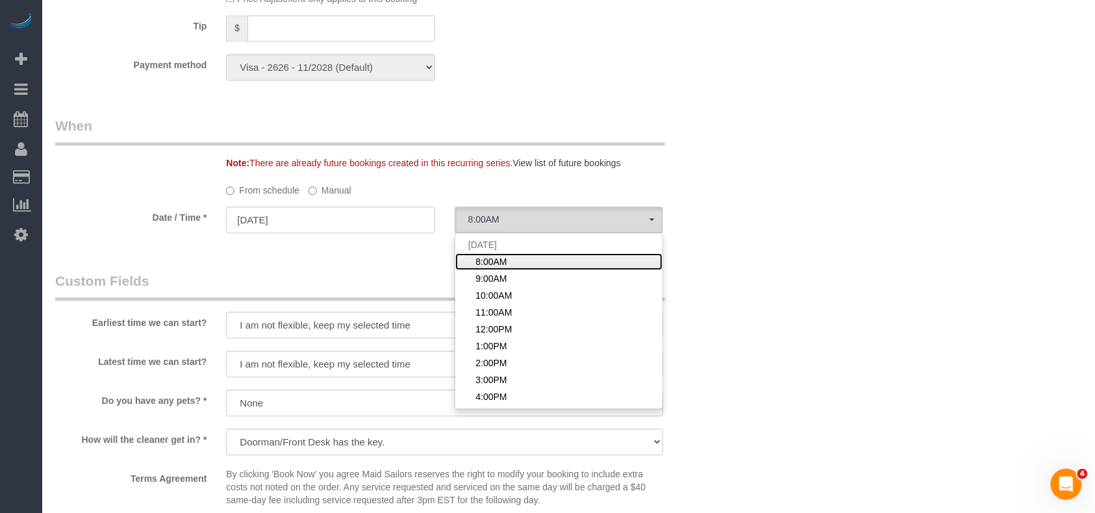
click at [504, 260] on span "8:00AM" at bounding box center [490, 261] width 31 height 13
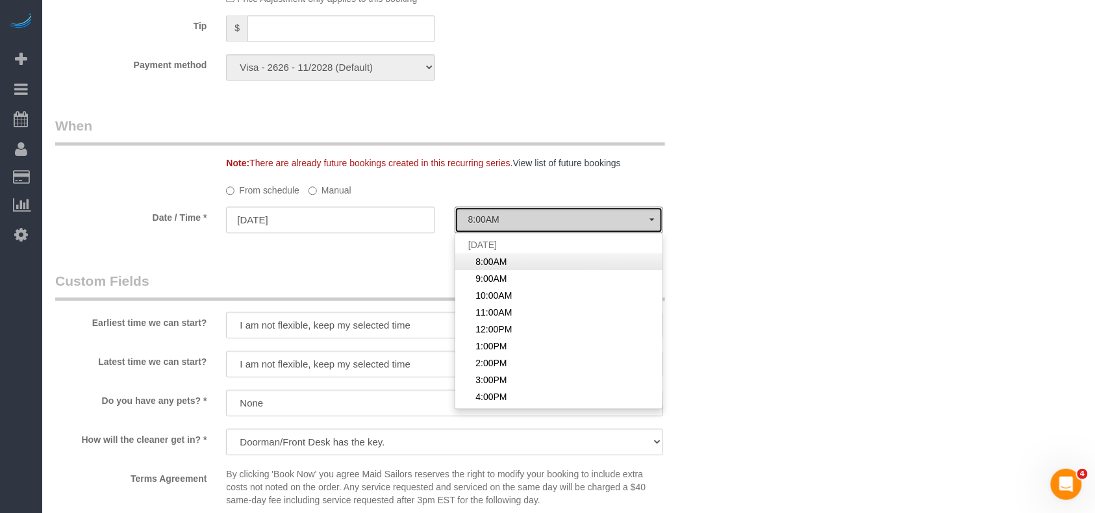
select select "spot53"
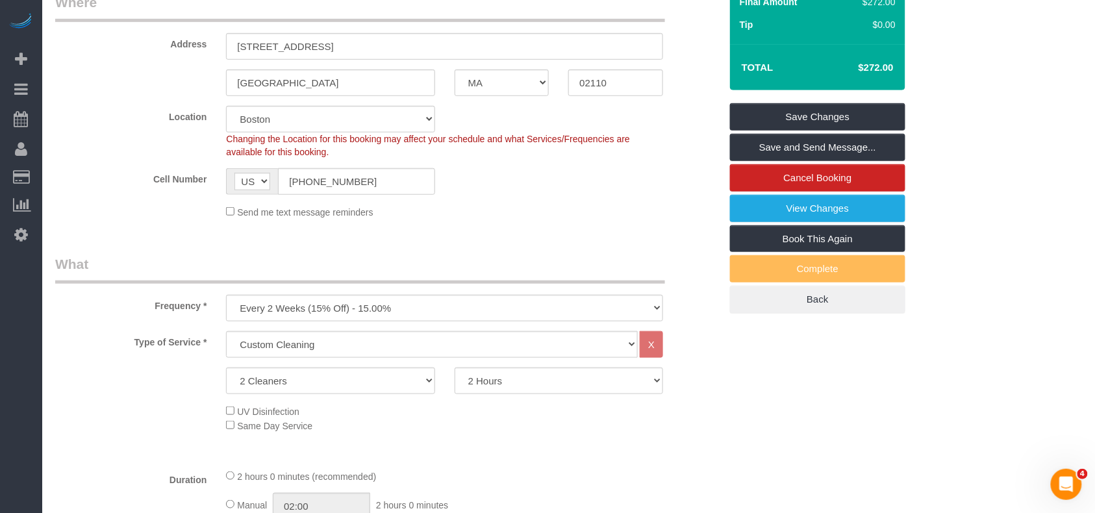
scroll to position [213, 0]
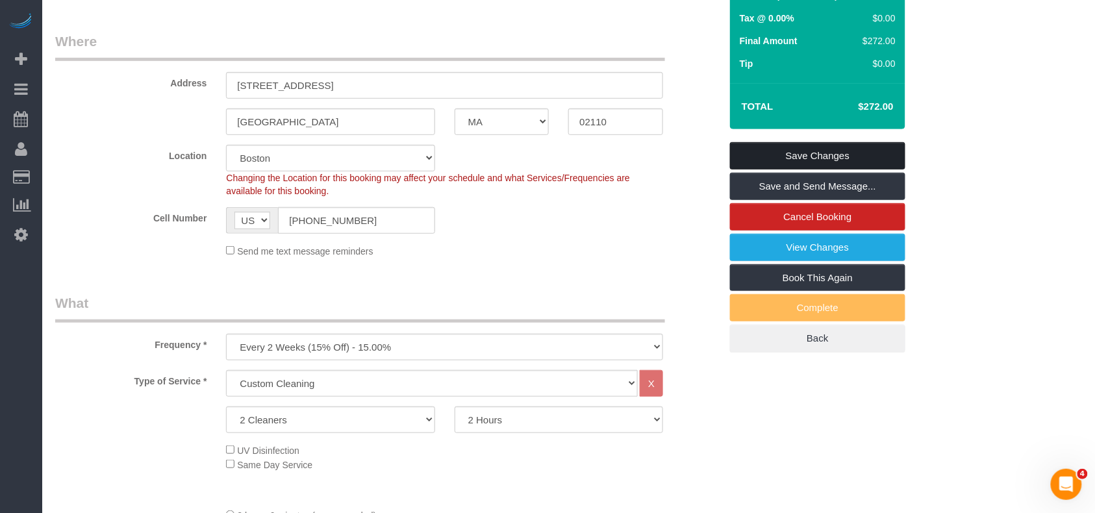
click at [788, 156] on link "Save Changes" at bounding box center [817, 155] width 175 height 27
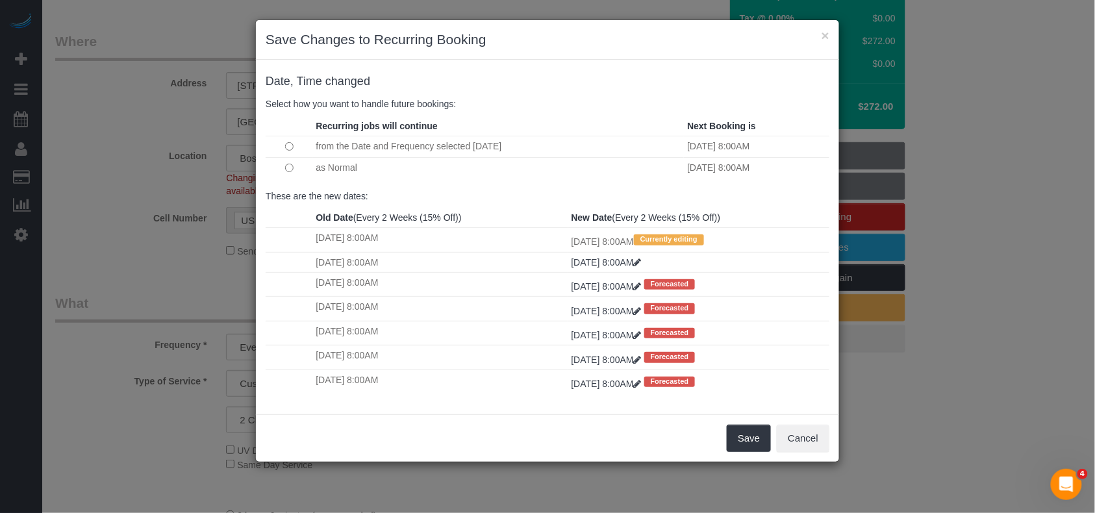
scroll to position [0, 0]
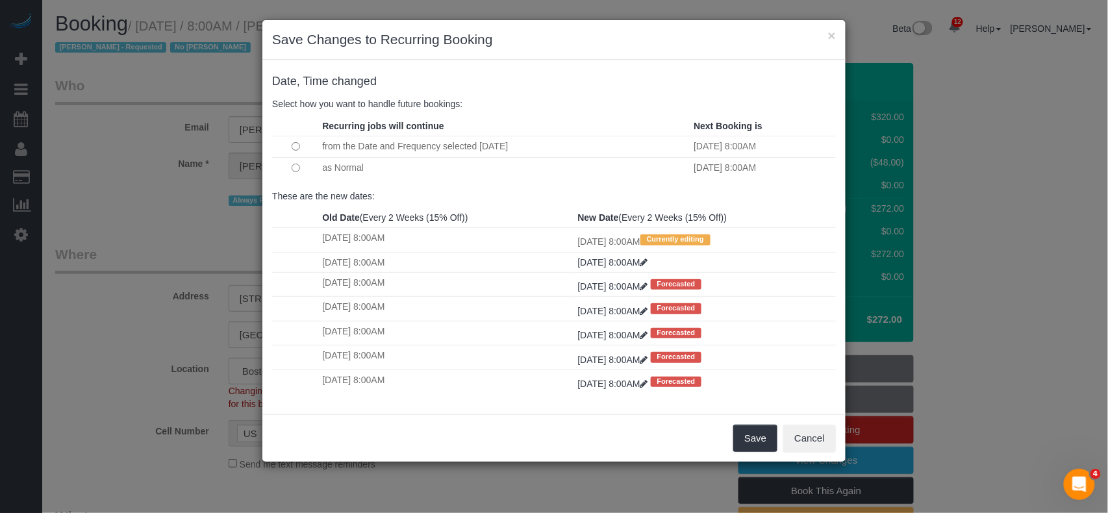
click at [295, 162] on td at bounding box center [295, 167] width 47 height 21
click at [767, 448] on button "Save" at bounding box center [755, 438] width 44 height 27
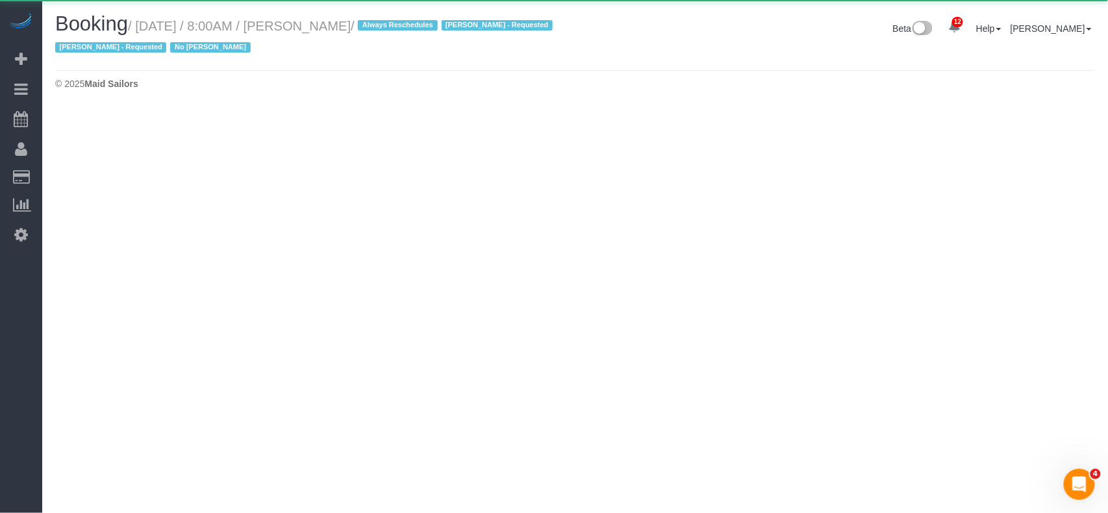
select select "MA"
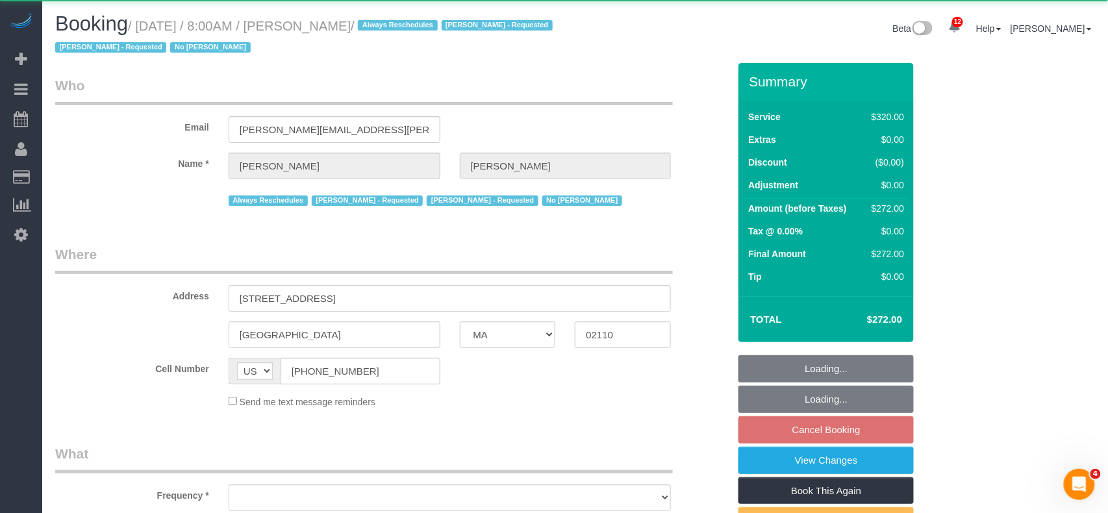
select select "string:stripe-pm_1OP3jM4VGloSiKo7alGGAmXC"
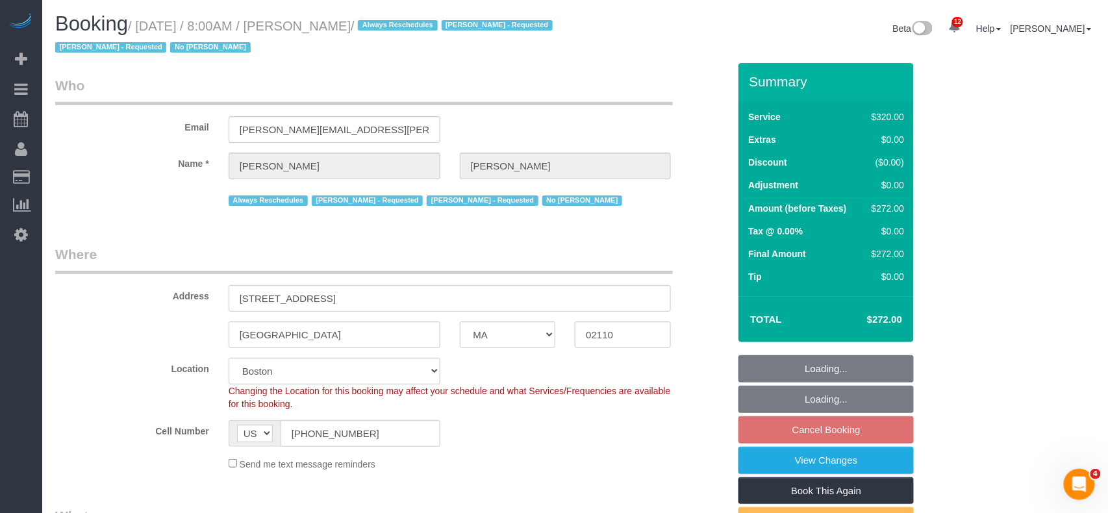
select select "object:4241"
select select "2"
select select "spot105"
select select "number:89"
select select "number:90"
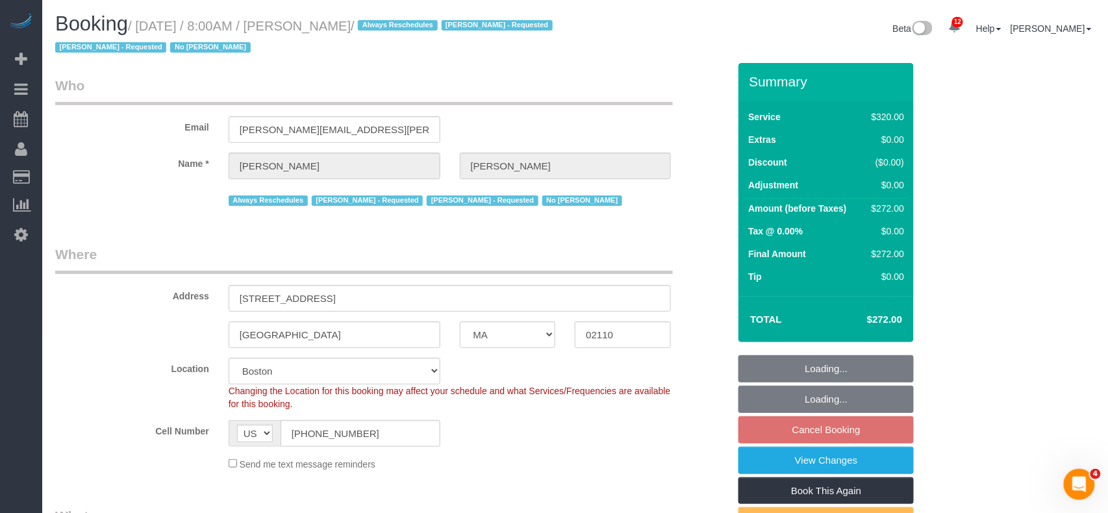
select select "number:15"
select select "number:6"
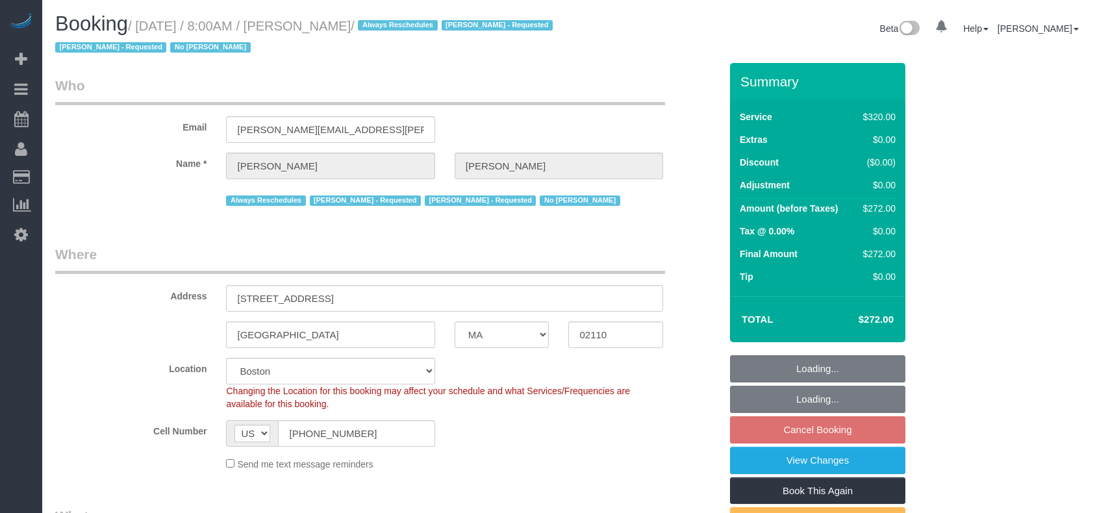
select select "MA"
select select "number:89"
select select "number:90"
select select "number:15"
select select "number:6"
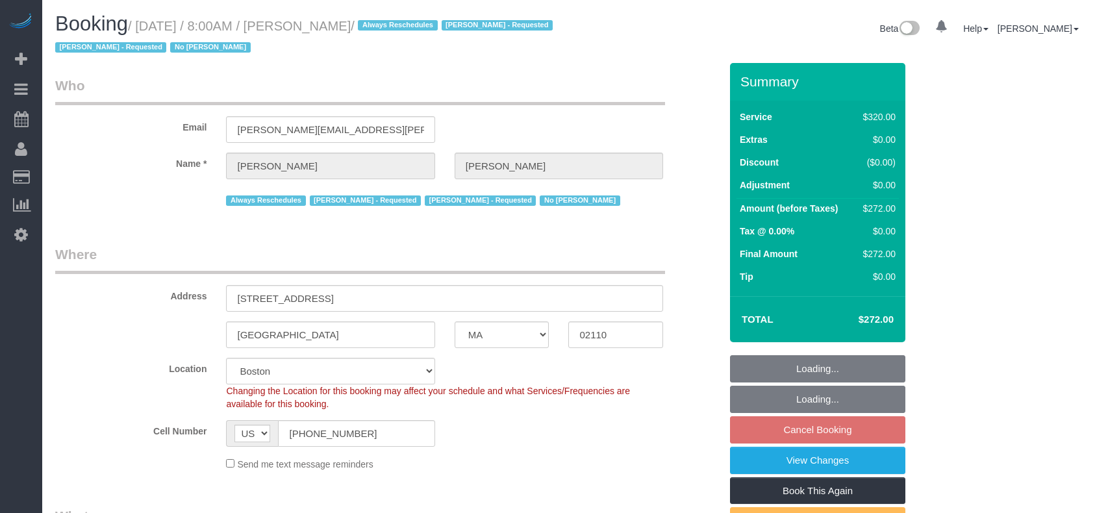
select select "object:952"
select select "spot1"
select select "2"
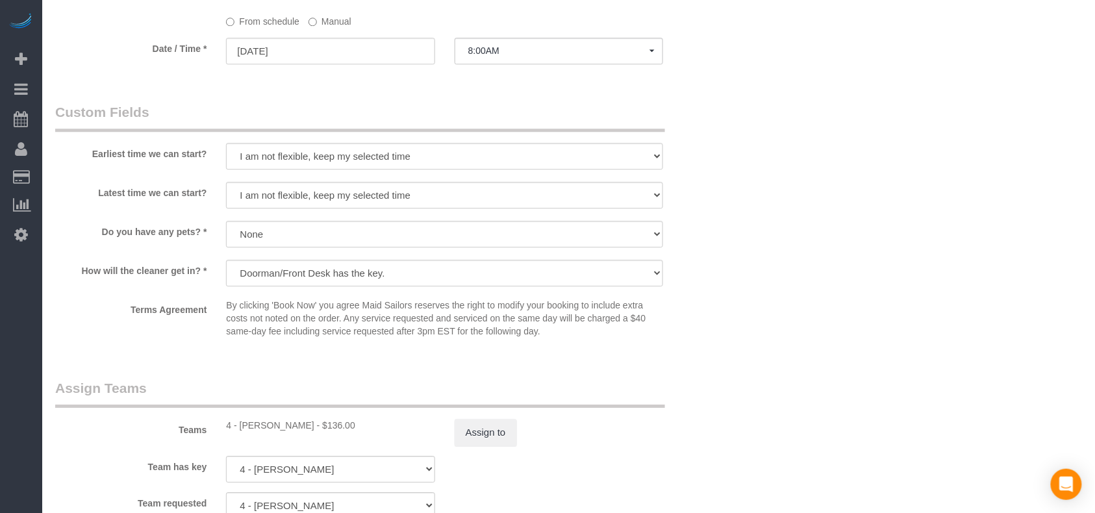
scroll to position [1125, 0]
